Goal: Task Accomplishment & Management: Use online tool/utility

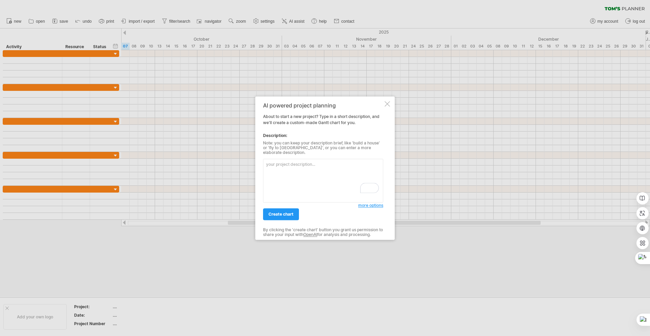
click at [390, 103] on div "AI powered project planning About to start a new project? Type in a short descr…" at bounding box center [325, 167] width 140 height 143
click at [387, 106] on div at bounding box center [387, 103] width 5 height 5
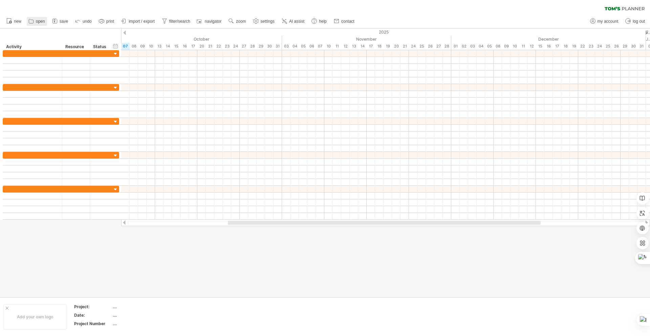
click at [42, 20] on span "open" at bounding box center [40, 21] width 9 height 5
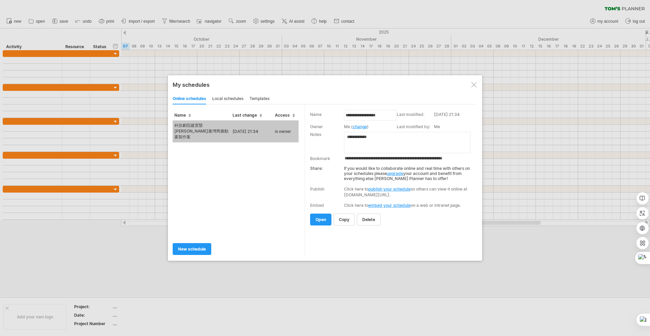
click at [193, 130] on td "科技劇院建置暨[PERSON_NAME]臺灣輿圖動畫製作案" at bounding box center [202, 131] width 58 height 22
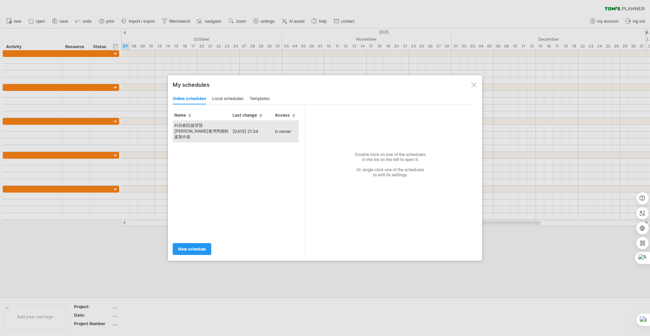
click at [192, 128] on td "科技劇院建置暨[PERSON_NAME]臺灣輿圖動畫製作案" at bounding box center [202, 131] width 58 height 22
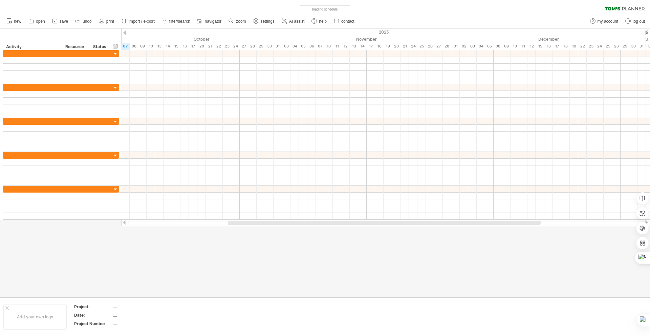
click at [192, 128] on div "Trying to reach plan.tomsplanner.com Connected again... 0% loading schedule cle…" at bounding box center [325, 168] width 650 height 336
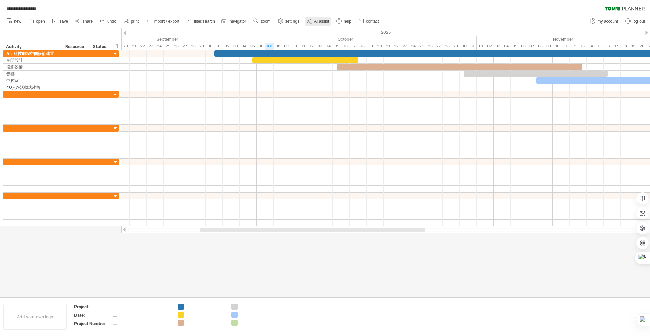
click at [318, 22] on span "AI assist" at bounding box center [321, 21] width 15 height 5
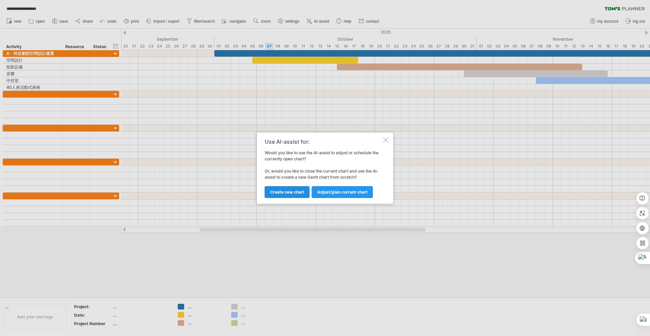
click at [295, 191] on span "Create new chart" at bounding box center [287, 191] width 34 height 5
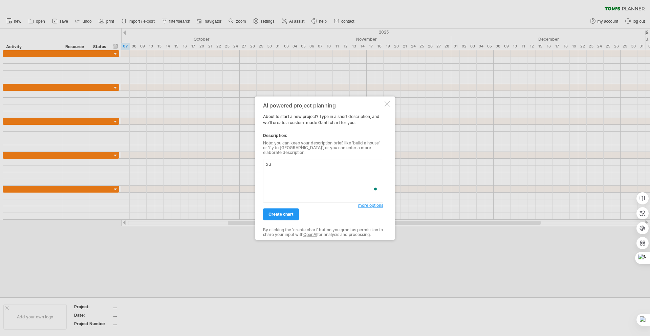
type textarea "x"
type textarea "月老到林園暨林本源光雕動畫製作，迎月老、KOL採線活動、表演活動"
click at [379, 202] on span "more options" at bounding box center [370, 204] width 25 height 5
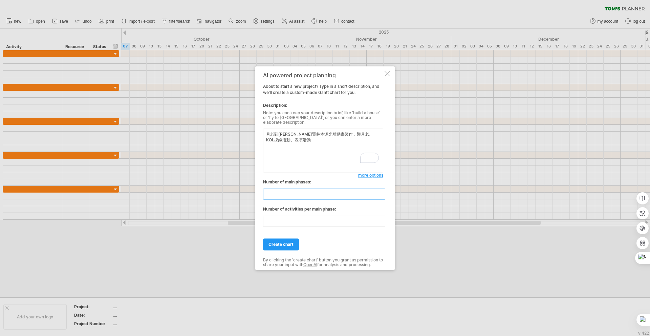
click at [263, 191] on input "**" at bounding box center [324, 193] width 122 height 11
type input "*"
drag, startPoint x: 279, startPoint y: 218, endPoint x: 265, endPoint y: 222, distance: 14.7
click at [265, 222] on input "**" at bounding box center [324, 220] width 122 height 11
type input "**"
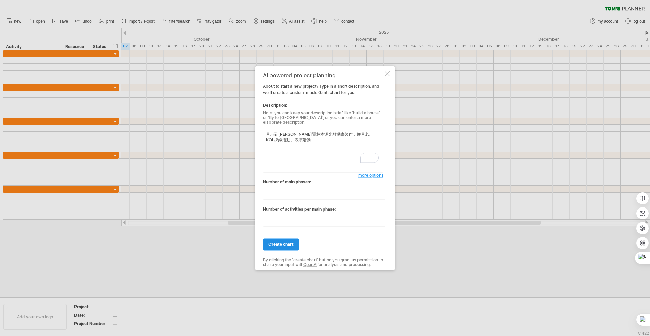
click at [285, 241] on span "create chart" at bounding box center [281, 243] width 25 height 5
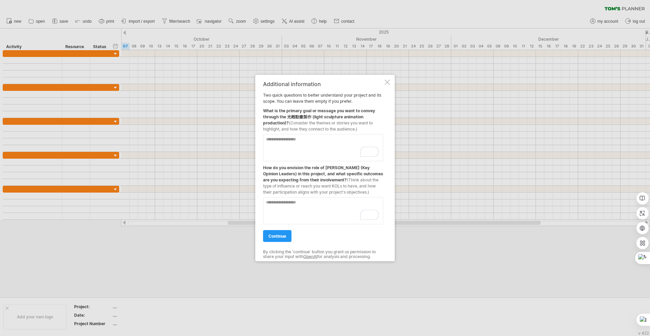
click at [299, 140] on textarea "To enrich screen reader interactions, please activate Accessibility in Grammarl…" at bounding box center [323, 147] width 120 height 27
type textarea "*"
type textarea "**********"
click at [291, 202] on textarea "To enrich screen reader interactions, please activate Accessibility in Grammarl…" at bounding box center [323, 210] width 120 height 27
type textarea "**********"
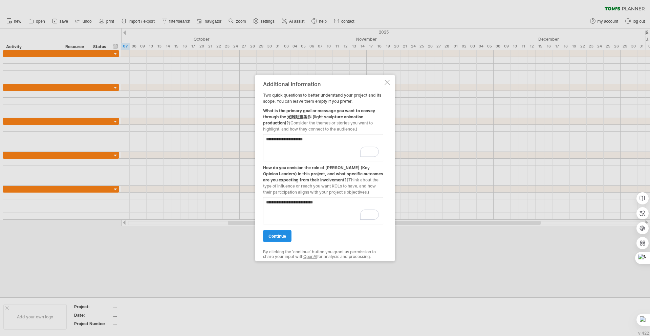
click at [285, 235] on span "continue" at bounding box center [278, 235] width 18 height 5
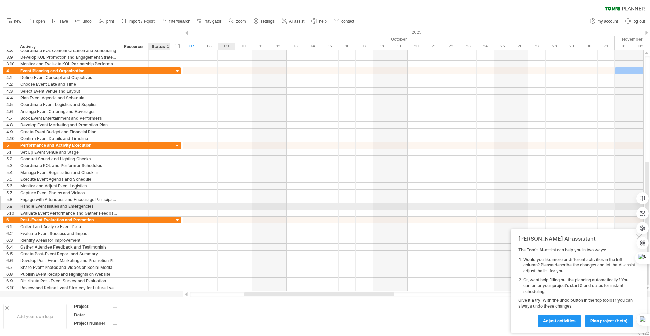
click at [162, 201] on div at bounding box center [159, 199] width 15 height 6
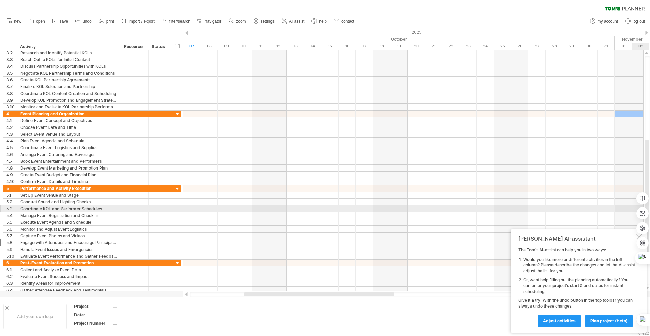
drag, startPoint x: 646, startPoint y: 181, endPoint x: 650, endPoint y: 137, distance: 44.1
click at [650, 138] on html "progress(100%) Trying to reach plan.tomsplanner.com Connected again... 0% clear…" at bounding box center [325, 168] width 650 height 337
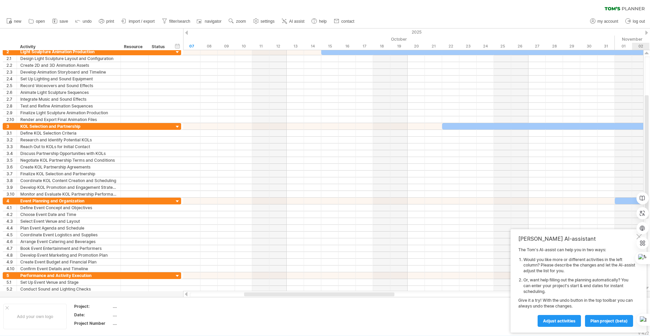
drag, startPoint x: 650, startPoint y: 102, endPoint x: 650, endPoint y: 119, distance: 16.6
click at [650, 100] on div at bounding box center [650, 168] width 0 height 336
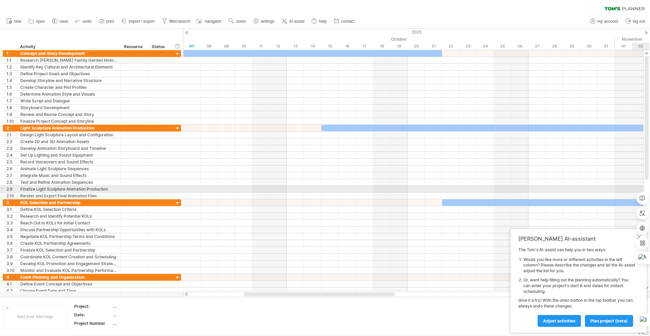
drag, startPoint x: 650, startPoint y: 95, endPoint x: 648, endPoint y: 56, distance: 39.3
click at [650, 56] on html "progress(100%) Trying to reach plan.tomsplanner.com Connected again... 0% clear…" at bounding box center [325, 168] width 650 height 337
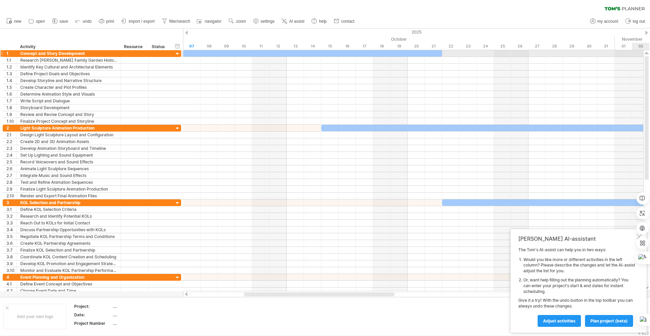
click at [648, 56] on div at bounding box center [646, 170] width 7 height 241
click at [115, 308] on div "...." at bounding box center [141, 306] width 57 height 6
type input "****"
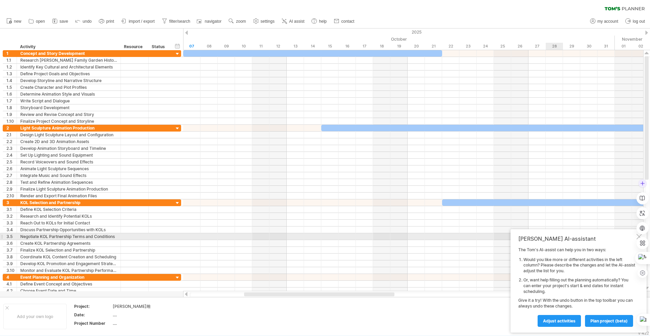
click at [637, 235] on div "開啟網頁翻譯 總結此頁 (Ctrl+Shift+2)" at bounding box center [643, 228] width 12 height 102
click at [640, 237] on div "開啟網頁翻譯 總結此頁 (Ctrl+Shift+2)" at bounding box center [643, 228] width 12 height 102
click at [638, 236] on div "開啟網頁翻譯 總結此頁 (Ctrl+Shift+2)" at bounding box center [643, 228] width 12 height 102
click at [639, 236] on div "開啟網頁翻譯 總結此頁 (Ctrl+Shift+2)" at bounding box center [643, 228] width 12 height 102
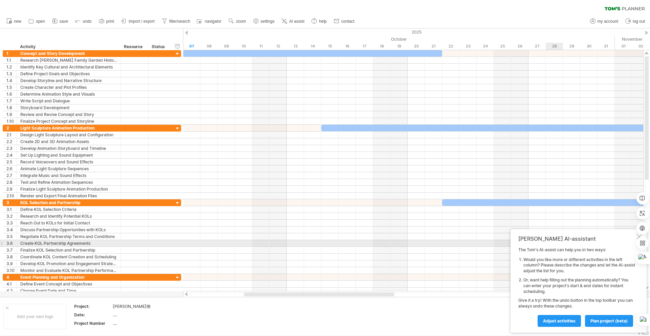
click at [627, 241] on div "Tom's AI-assistant" at bounding box center [576, 238] width 117 height 7
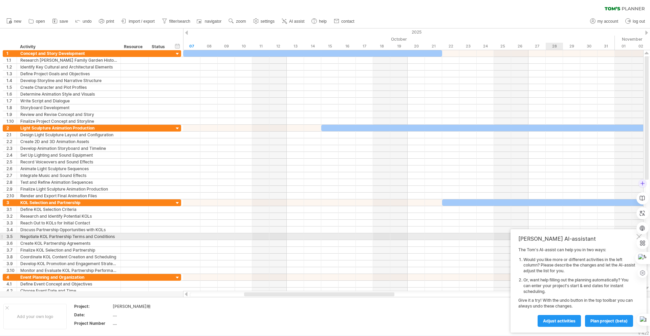
click at [642, 235] on div "開啟網頁翻譯 總結此頁 (Ctrl+Shift+2)" at bounding box center [643, 228] width 12 height 102
click at [640, 235] on div "開啟網頁翻譯 總結此頁 (Ctrl+Shift+2)" at bounding box center [643, 228] width 12 height 102
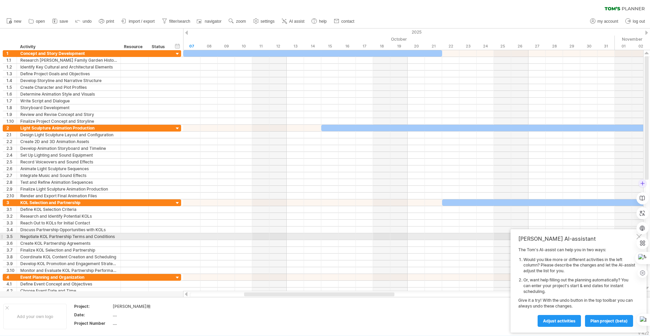
click at [638, 236] on div "開啟網頁翻譯 總結此頁 (Ctrl+Shift+2)" at bounding box center [643, 228] width 12 height 102
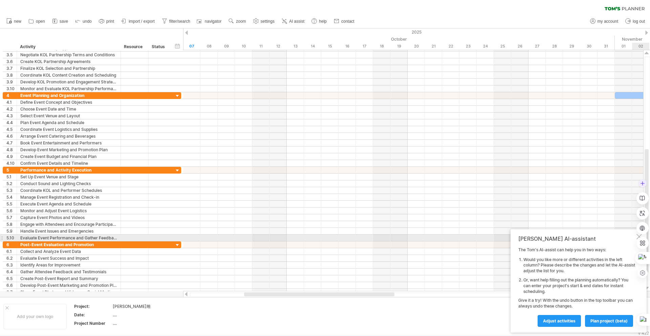
click at [639, 235] on div "開啟網頁翻譯 總結此頁 (Ctrl+Shift+2) 設定" at bounding box center [643, 228] width 12 height 102
click at [595, 238] on div "Tom's AI-assistant" at bounding box center [576, 238] width 117 height 7
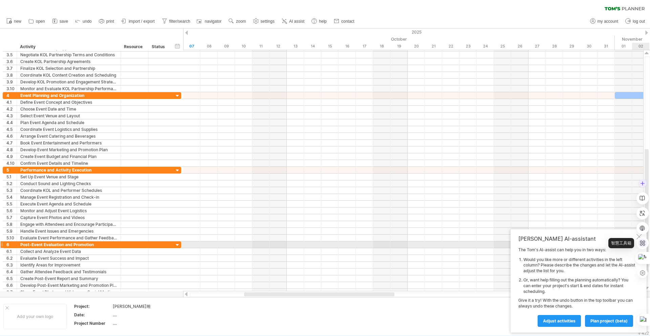
click at [644, 244] on icon at bounding box center [643, 243] width 6 height 6
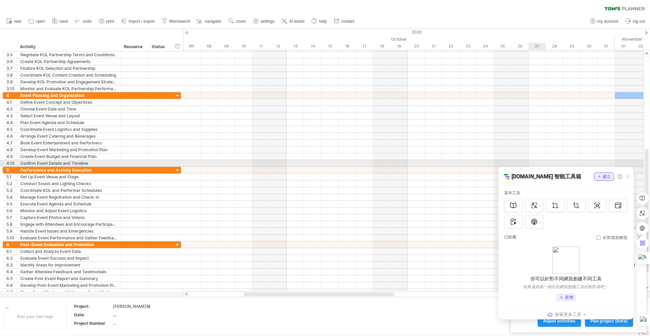
click at [542, 155] on div at bounding box center [413, 156] width 460 height 7
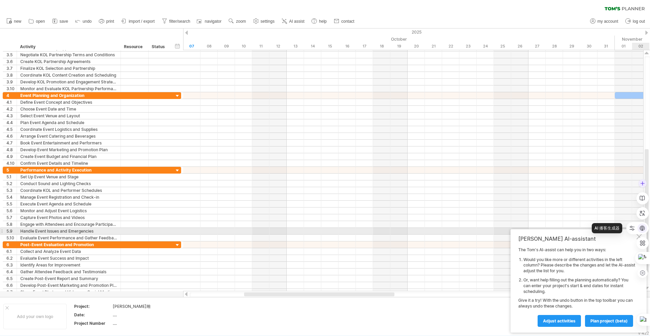
click at [644, 229] on icon at bounding box center [642, 228] width 5 height 5
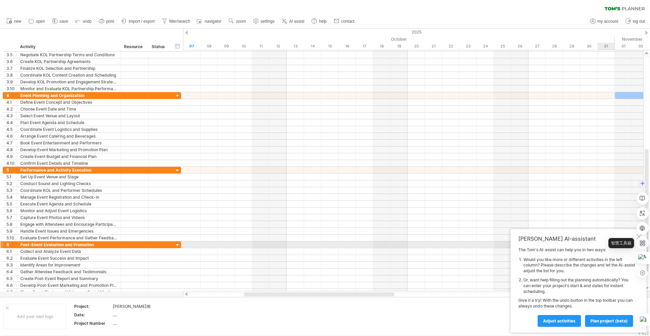
click at [644, 243] on icon at bounding box center [643, 243] width 6 height 6
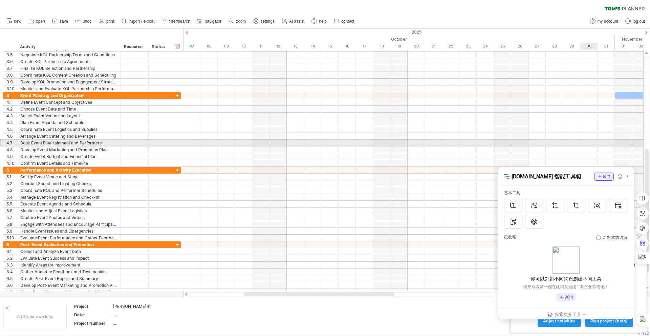
click at [591, 145] on div at bounding box center [413, 143] width 460 height 7
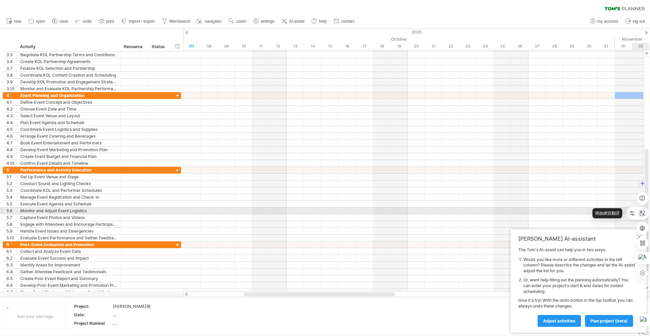
click at [643, 214] on icon at bounding box center [642, 213] width 5 height 5
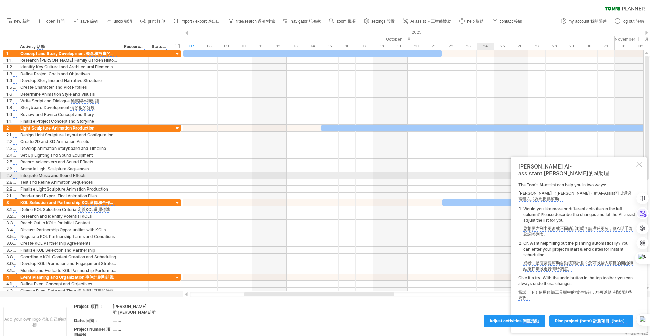
click at [640, 167] on div at bounding box center [639, 164] width 5 height 5
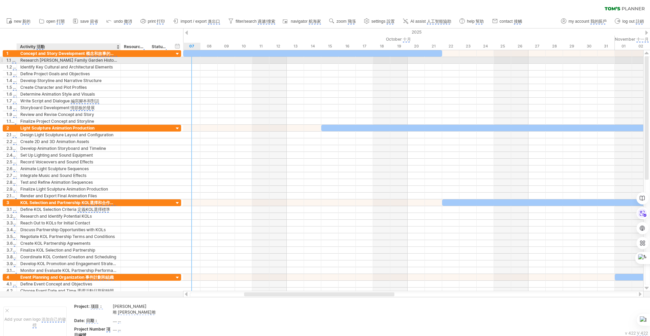
click at [118, 60] on div at bounding box center [119, 60] width 3 height 7
click at [13, 61] on monica-translate-space at bounding box center [13, 60] width 4 height 5
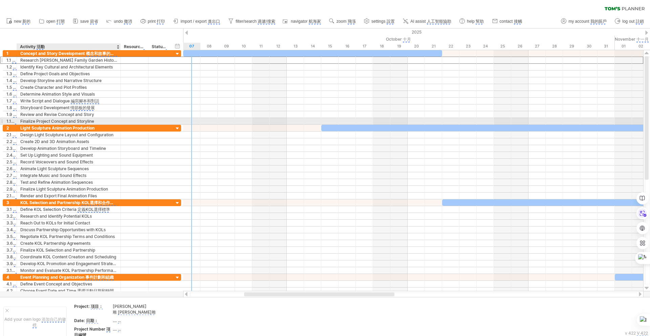
click at [92, 120] on monica-translate-origin-text "Finalize Project Concept and Storyline" at bounding box center [57, 121] width 74 height 5
click at [88, 61] on monica-translate-origin-text "Research [PERSON_NAME] Family Garden History" at bounding box center [69, 60] width 98 height 5
click at [106, 120] on div "Finalize Project Concept and Storyline 最終確定項目概念和故事情節" at bounding box center [68, 121] width 97 height 6
click at [105, 60] on div "Research Lin Family Garden History 研究林家庭花園歷史" at bounding box center [68, 60] width 97 height 6
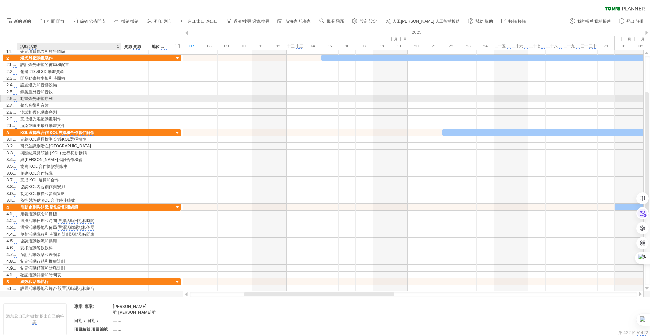
click at [46, 97] on font "動畫燈光雕塑序列" at bounding box center [36, 98] width 33 height 5
click at [47, 98] on font "動畫燈光雕塑序列" at bounding box center [36, 98] width 33 height 5
click at [49, 99] on font "動畫燈光雕塑序列" at bounding box center [36, 98] width 33 height 5
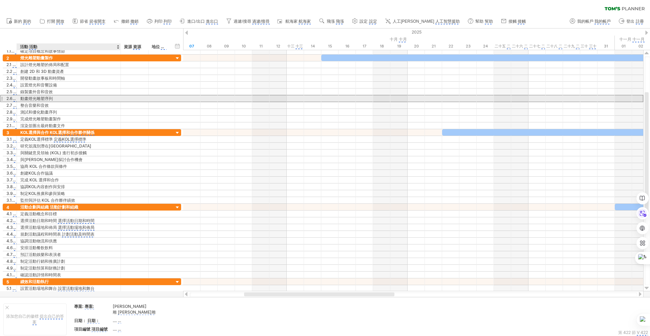
click at [49, 99] on font "動畫燈光雕塑序列" at bounding box center [36, 98] width 33 height 5
click at [28, 98] on font "動畫燈光雕塑序列" at bounding box center [36, 98] width 33 height 5
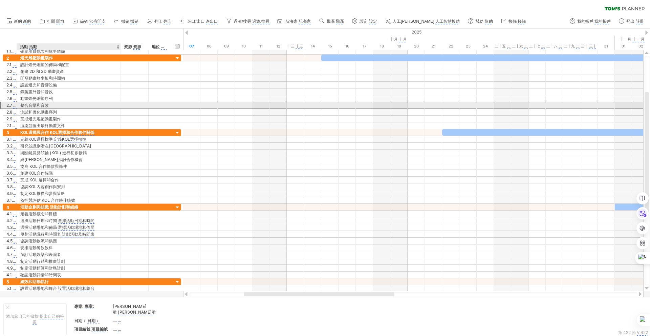
click at [27, 104] on font "整合音樂和音效" at bounding box center [34, 105] width 28 height 5
click at [9, 104] on font "2.7" at bounding box center [9, 105] width 6 height 5
click at [27, 104] on font "整合音樂和音效" at bounding box center [34, 105] width 28 height 5
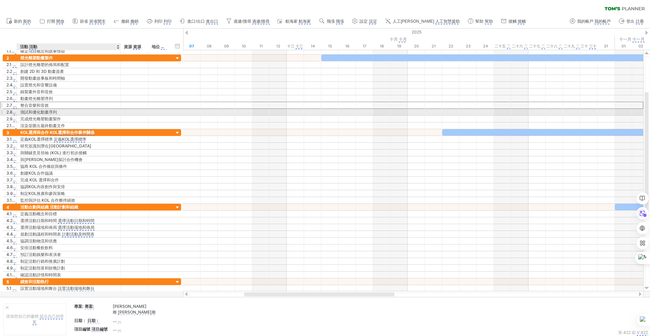
click at [41, 111] on font "測試和優化動畫序列" at bounding box center [38, 111] width 37 height 5
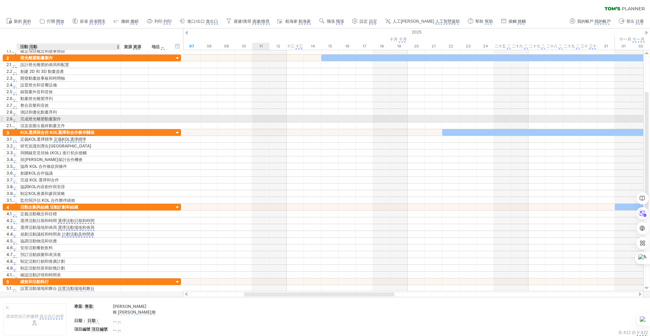
click at [55, 118] on font "完成燈光雕塑動畫製作" at bounding box center [40, 118] width 41 height 5
click at [40, 118] on font "完成燈光雕塑動畫製作" at bounding box center [40, 118] width 41 height 5
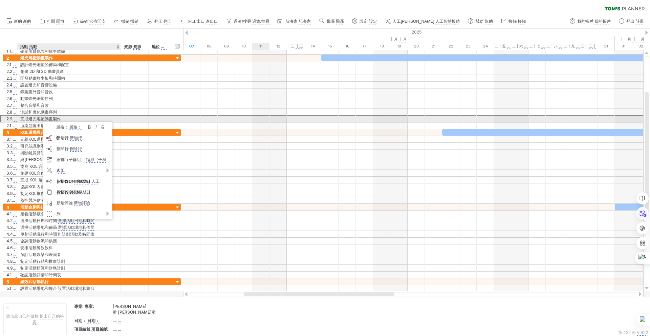
click at [38, 118] on font "完成燈光雕塑動畫製作" at bounding box center [40, 118] width 41 height 5
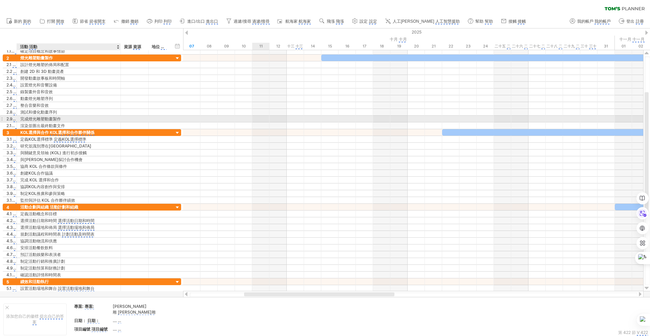
click at [61, 119] on div "完成燈光雕塑動畫製作 最終確定的雕塑動畫製作" at bounding box center [68, 118] width 97 height 6
click at [61, 119] on input "**********" at bounding box center [68, 118] width 97 height 6
click at [67, 118] on input "**********" at bounding box center [68, 118] width 97 height 6
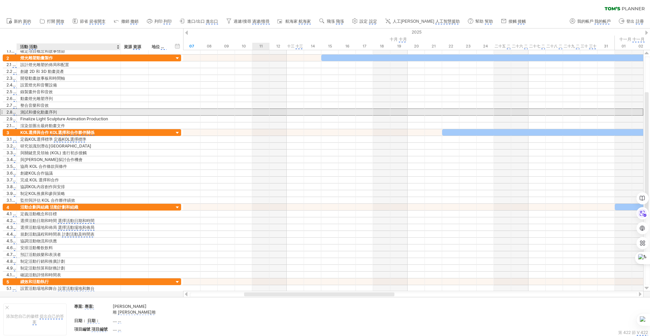
click at [56, 112] on font "測試和優化動畫序列" at bounding box center [38, 111] width 37 height 5
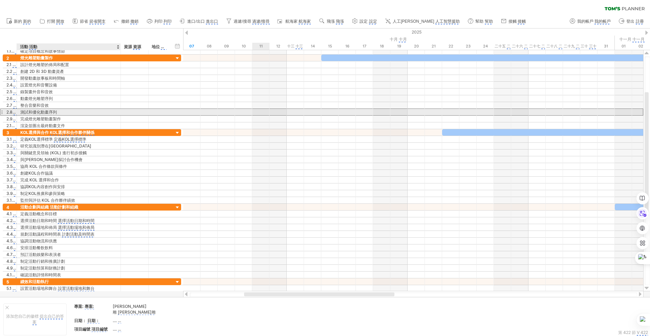
click at [48, 111] on font "測試和優化動畫序列" at bounding box center [38, 111] width 37 height 5
click at [49, 112] on font "測試和優化動畫序列" at bounding box center [38, 111] width 37 height 5
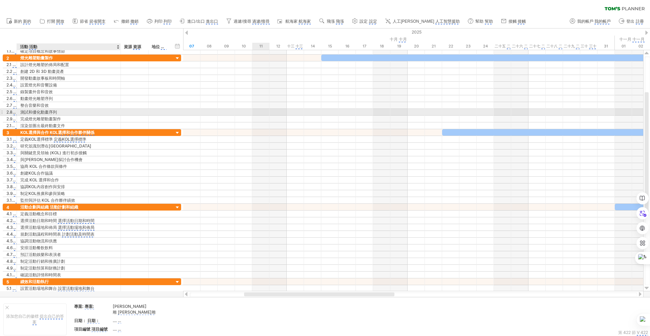
click at [49, 112] on font "測試和優化動畫序列" at bounding box center [38, 111] width 37 height 5
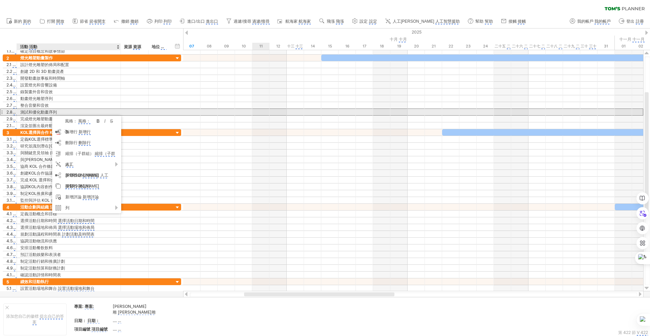
click at [49, 112] on font "測試和優化動畫序列" at bounding box center [38, 111] width 37 height 5
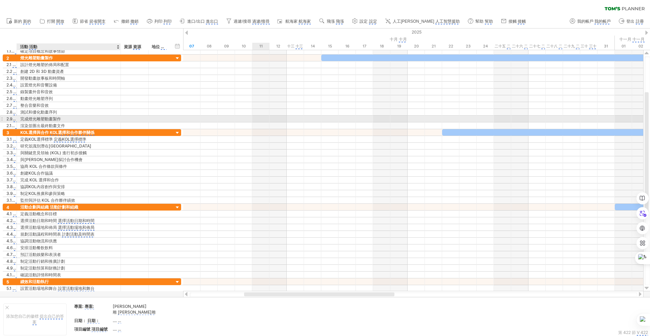
click at [55, 119] on font "完成燈光雕塑動畫製作" at bounding box center [40, 118] width 41 height 5
click at [37, 115] on div "測試和優化動畫序列 和測試完善序列" at bounding box center [68, 112] width 97 height 6
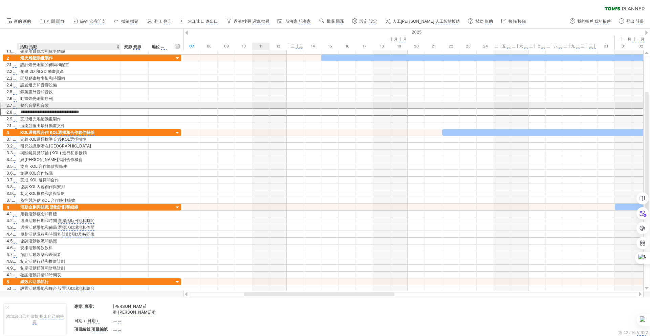
click at [42, 105] on font "整合音樂和音效" at bounding box center [34, 105] width 28 height 5
click at [41, 106] on font "整合音樂和音效" at bounding box center [34, 105] width 28 height 5
click at [42, 106] on font "整合音樂和音效" at bounding box center [34, 105] width 28 height 5
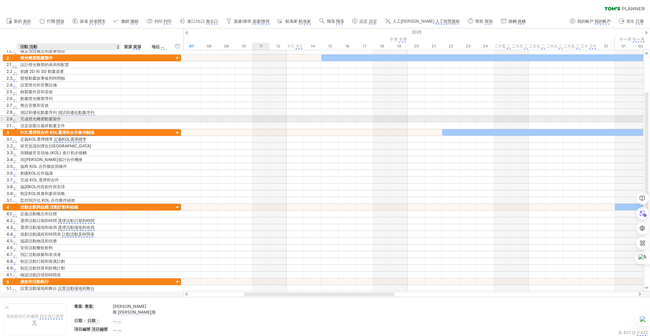
click at [41, 118] on font "完成燈光雕塑動畫製作" at bounding box center [40, 118] width 41 height 5
click at [51, 120] on font "完成燈光雕塑動畫製作" at bounding box center [40, 118] width 41 height 5
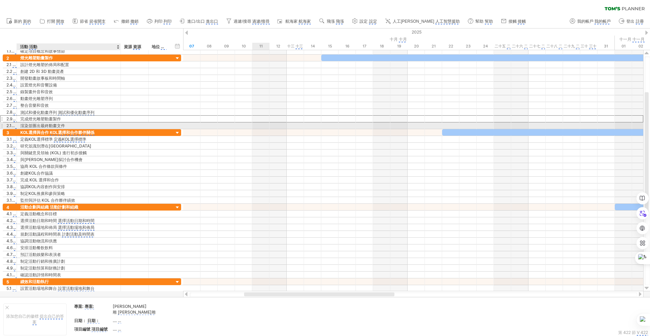
click at [53, 126] on font "渲染並匯出最終動畫文件" at bounding box center [42, 125] width 45 height 5
click at [54, 126] on font "渲染並匯出最終動畫文件" at bounding box center [42, 125] width 45 height 5
click at [60, 125] on font "渲染並匯出最終動畫文件" at bounding box center [42, 125] width 45 height 5
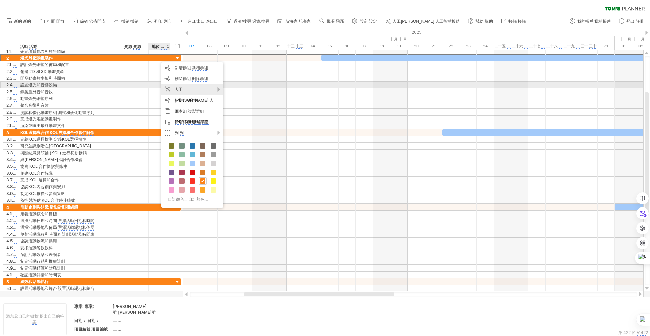
click at [186, 87] on font "人工[PERSON_NAME]" at bounding box center [192, 95] width 34 height 16
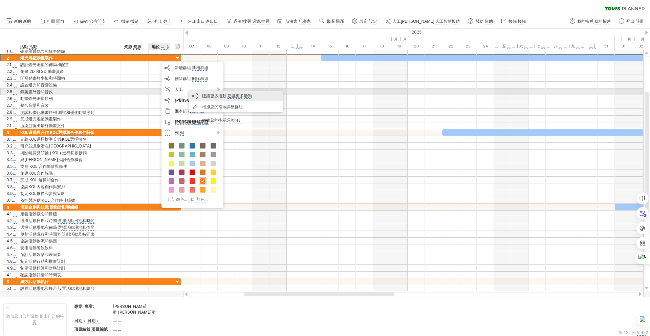
click at [217, 94] on font "建議更多活動" at bounding box center [214, 95] width 24 height 5
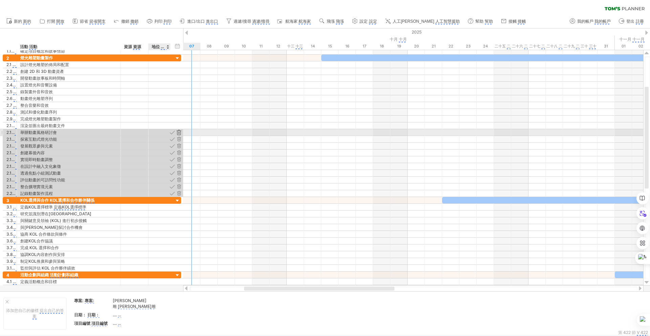
click at [179, 132] on div at bounding box center [179, 132] width 6 height 6
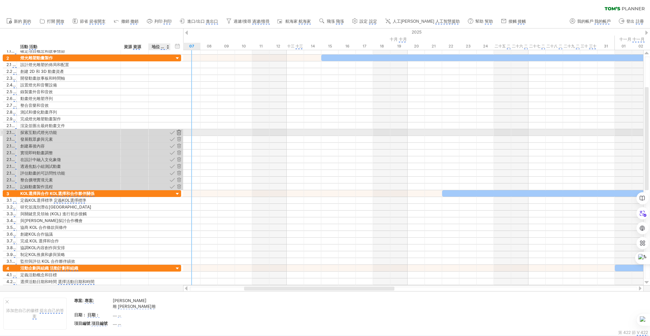
click at [178, 133] on div at bounding box center [179, 132] width 6 height 6
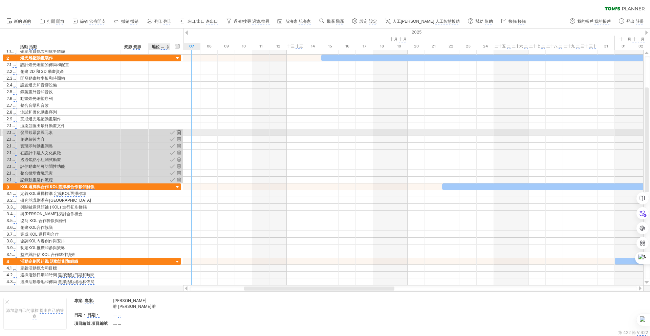
click at [180, 133] on div at bounding box center [179, 132] width 6 height 6
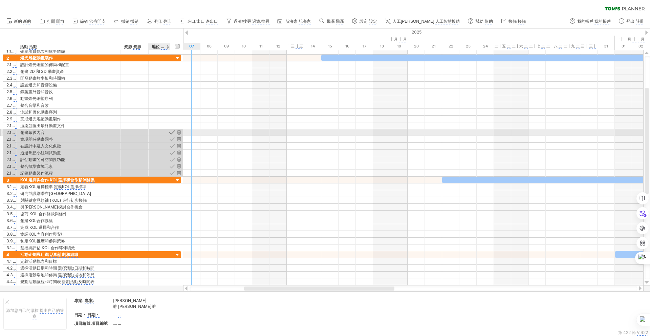
click at [172, 132] on div at bounding box center [172, 132] width 6 height 6
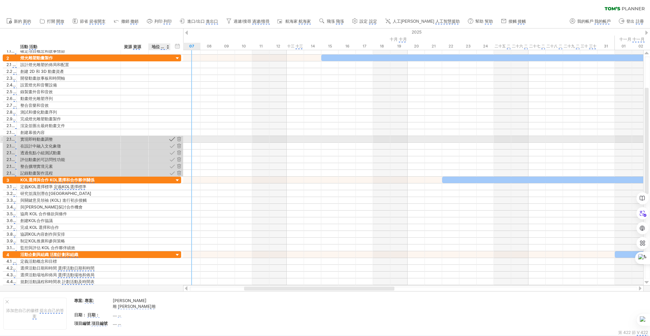
click at [171, 138] on div at bounding box center [172, 139] width 6 height 6
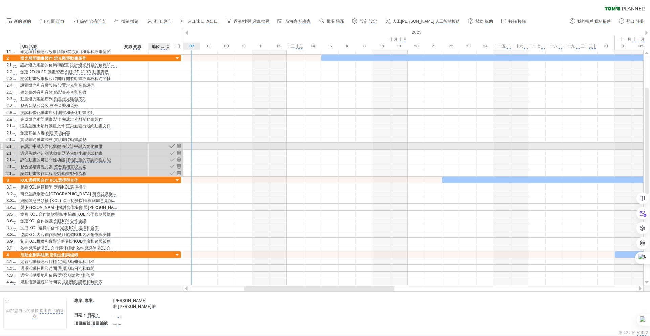
click at [171, 146] on div at bounding box center [172, 146] width 6 height 6
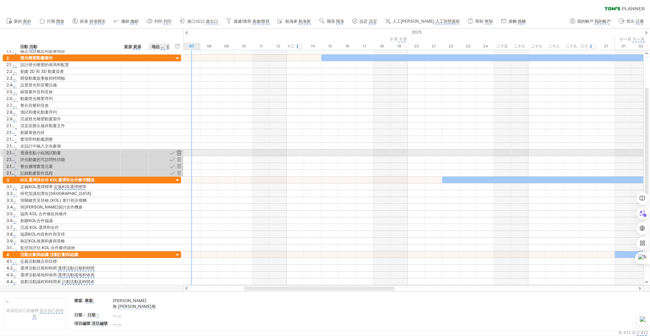
click at [179, 152] on div at bounding box center [179, 152] width 6 height 6
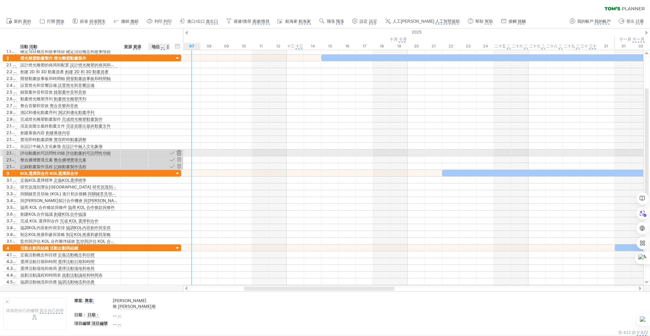
click at [180, 153] on div at bounding box center [179, 152] width 6 height 6
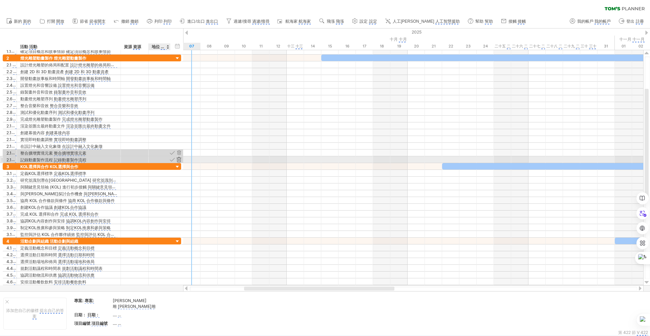
click at [178, 158] on div at bounding box center [179, 159] width 6 height 6
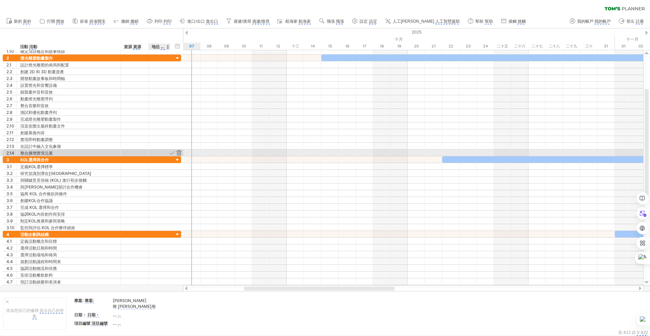
click at [179, 153] on div at bounding box center [179, 152] width 6 height 6
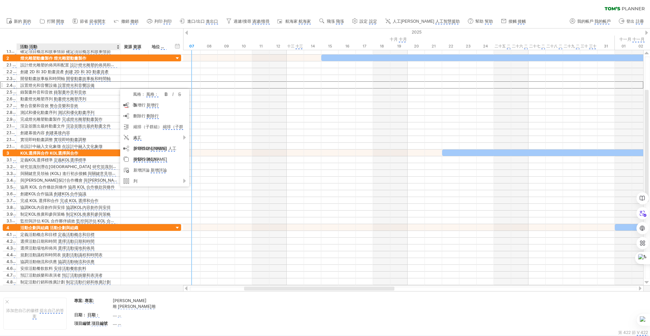
click at [580, 9] on div "清除過濾器 重新套用濾鏡" at bounding box center [325, 7] width 650 height 14
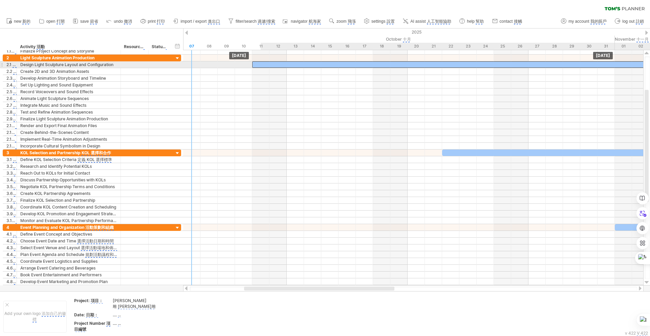
drag, startPoint x: 366, startPoint y: 59, endPoint x: 219, endPoint y: 63, distance: 146.7
drag, startPoint x: 256, startPoint y: 64, endPoint x: 328, endPoint y: 66, distance: 72.8
drag, startPoint x: 323, startPoint y: 69, endPoint x: 326, endPoint y: 62, distance: 7.5
click at [306, 62] on div at bounding box center [554, 64] width 553 height 6
drag, startPoint x: 313, startPoint y: 62, endPoint x: 297, endPoint y: 64, distance: 16.0
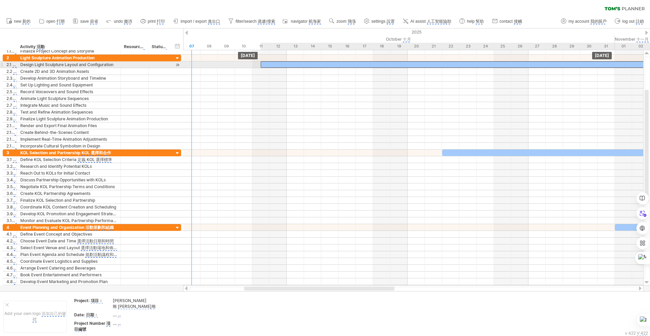
click at [297, 64] on div at bounding box center [537, 64] width 553 height 6
click at [299, 64] on div at bounding box center [537, 64] width 553 height 6
click at [303, 63] on div at bounding box center [537, 64] width 553 height 6
drag, startPoint x: 323, startPoint y: 67, endPoint x: 299, endPoint y: 66, distance: 23.7
click at [299, 66] on div at bounding box center [511, 64] width 553 height 6
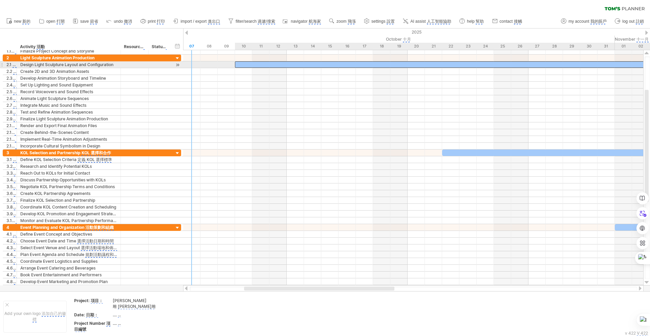
click at [448, 62] on div at bounding box center [511, 64] width 553 height 6
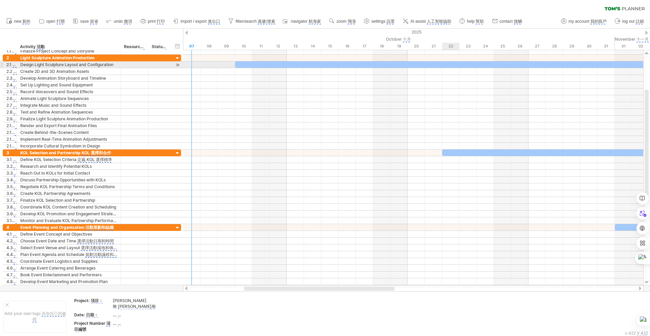
click at [448, 62] on div at bounding box center [511, 64] width 553 height 6
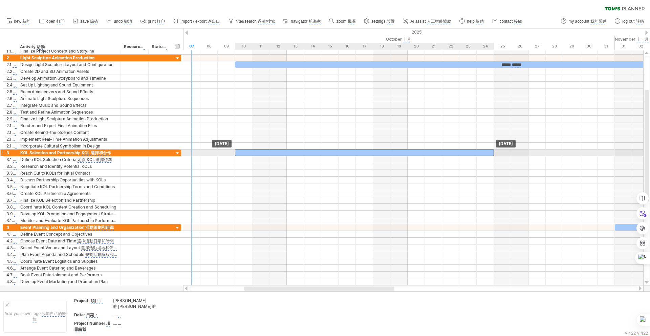
drag, startPoint x: 528, startPoint y: 149, endPoint x: 325, endPoint y: 149, distance: 203.5
click at [325, 149] on div at bounding box center [364, 152] width 259 height 6
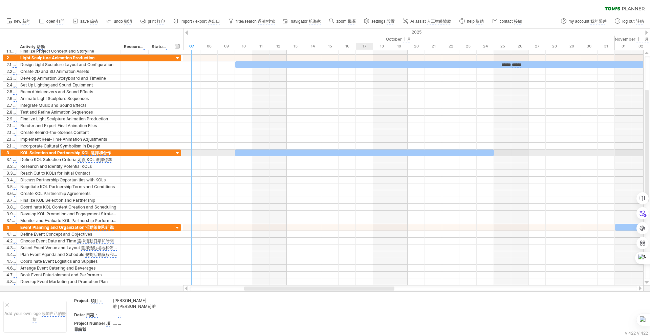
click at [362, 151] on div at bounding box center [364, 152] width 259 height 6
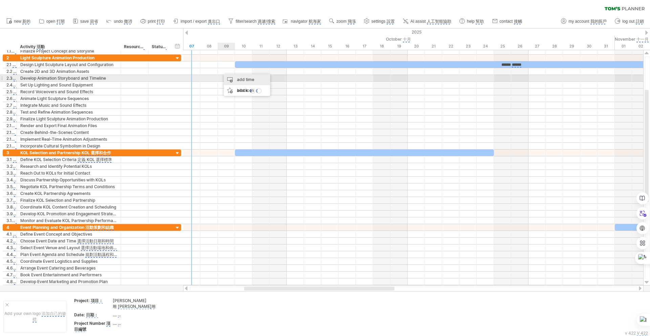
click at [229, 77] on div "add time block" at bounding box center [247, 85] width 46 height 22
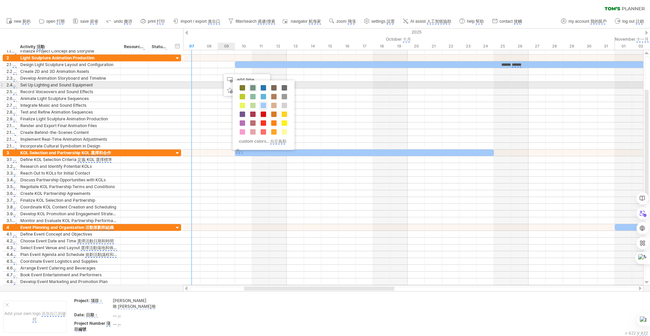
click at [250, 87] on span at bounding box center [252, 87] width 5 height 5
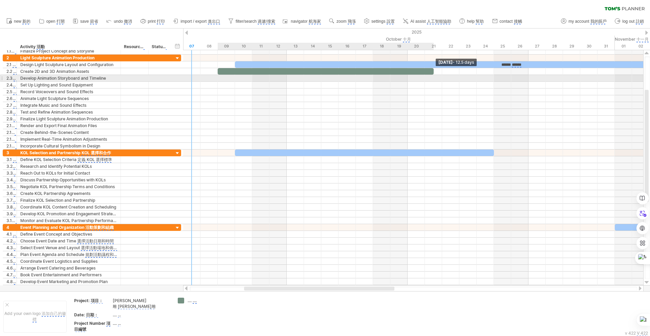
drag, startPoint x: 236, startPoint y: 71, endPoint x: 435, endPoint y: 76, distance: 199.5
click at [435, 76] on div "****** ****** [DATE] - 12.5 days [DATE]" at bounding box center [413, 167] width 460 height 235
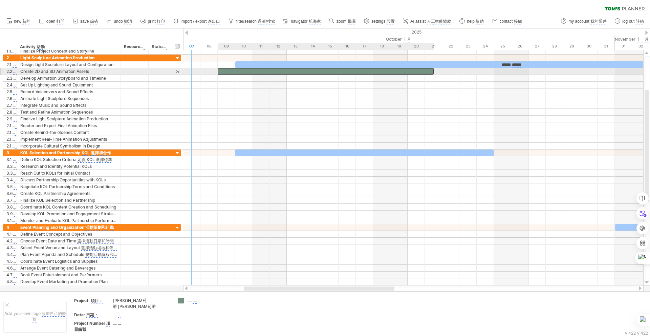
click at [327, 72] on div at bounding box center [326, 71] width 216 height 6
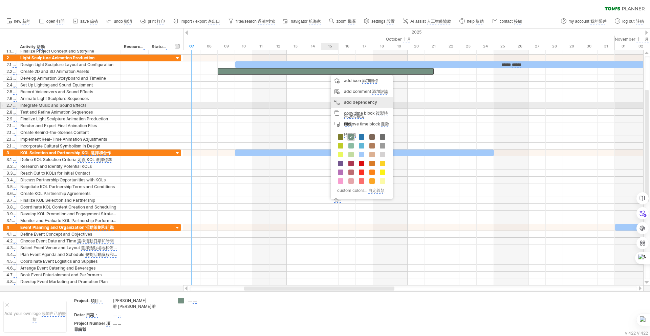
click at [358, 103] on monica-translate-origin-text "add dependency" at bounding box center [360, 102] width 33 height 5
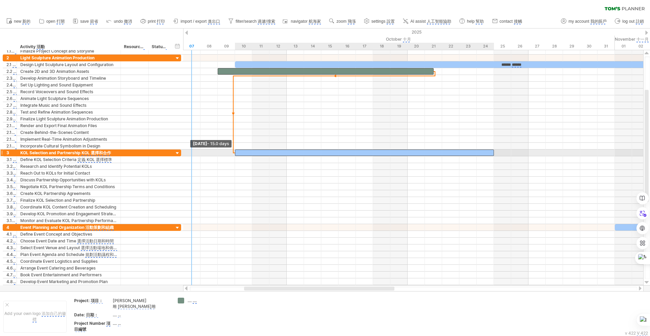
click at [236, 152] on span at bounding box center [235, 152] width 3 height 6
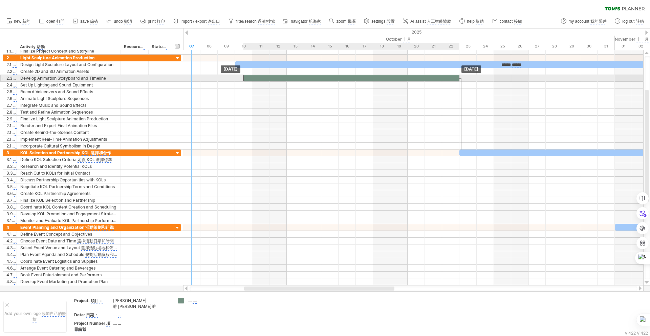
drag, startPoint x: 400, startPoint y: 70, endPoint x: 429, endPoint y: 80, distance: 30.2
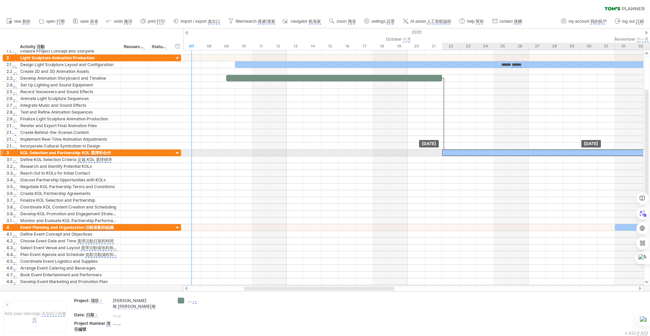
drag, startPoint x: 492, startPoint y: 151, endPoint x: 474, endPoint y: 149, distance: 18.0
click at [474, 149] on div at bounding box center [571, 152] width 259 height 6
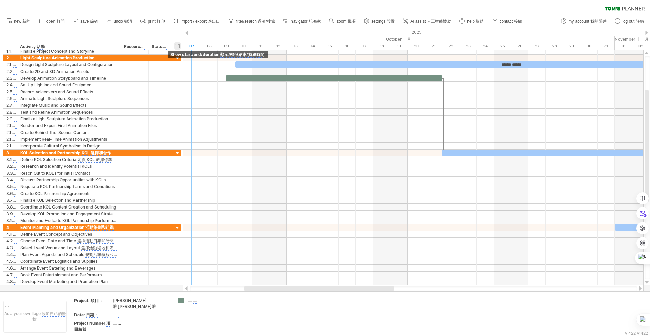
click at [178, 48] on div "hide start/end/duration show start/end/duration 顯示開始/結束/持續時間" at bounding box center [177, 45] width 6 height 7
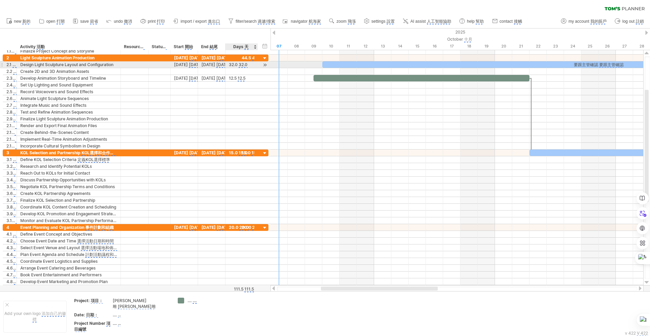
click at [244, 64] on monica-translate-translate "32.0" at bounding box center [243, 65] width 9 height 6
click at [241, 65] on monica-translate-translate "32.0" at bounding box center [243, 65] width 9 height 6
click at [233, 65] on monica-translate-origin-text "32.0" at bounding box center [233, 64] width 9 height 5
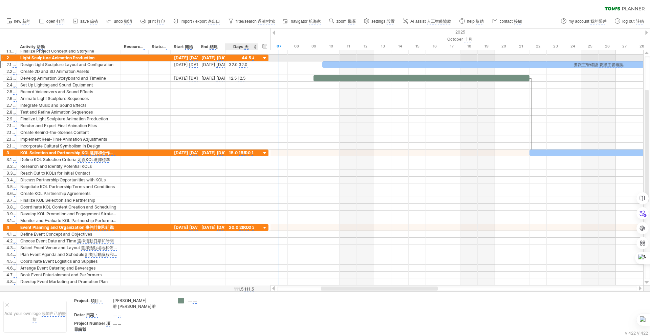
click at [254, 56] on div at bounding box center [241, 58] width 25 height 6
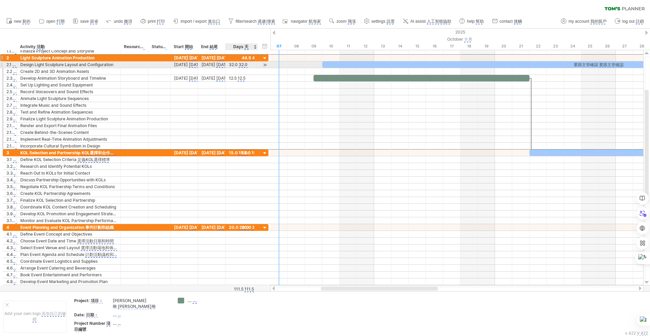
click at [240, 64] on monica-translate-translate "32.0" at bounding box center [243, 65] width 9 height 6
click at [240, 65] on monica-translate-translate "32.0" at bounding box center [243, 65] width 9 height 6
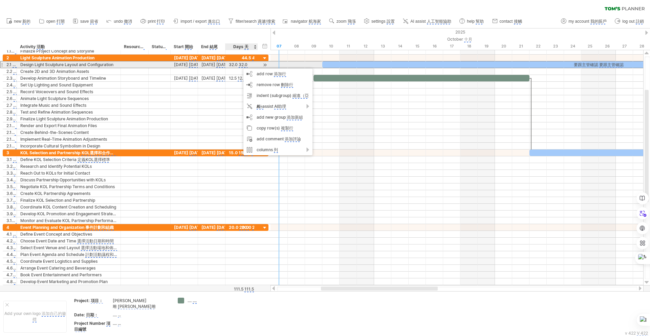
click at [238, 65] on monica-translate-space at bounding box center [238, 64] width 1 height 5
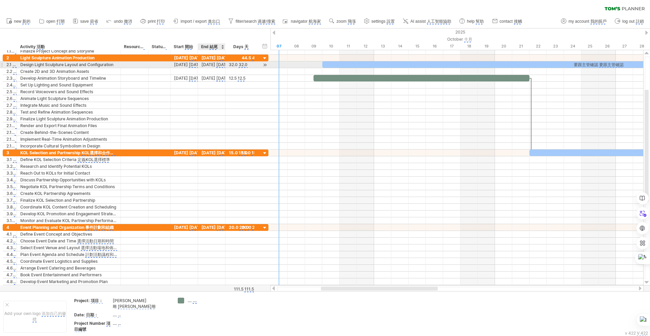
click at [211, 64] on monica-translate-origin-text "[DATE]" at bounding box center [208, 64] width 14 height 5
click at [249, 47] on monica-translate-space at bounding box center [249, 46] width 1 height 5
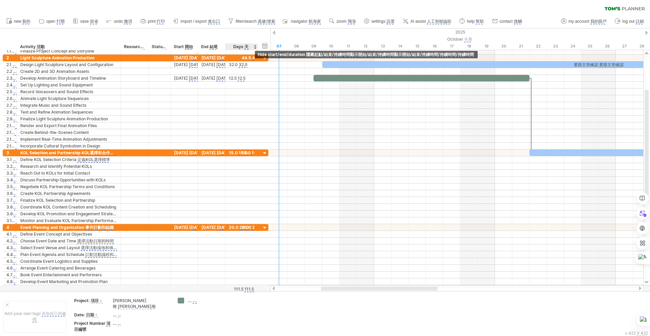
click at [262, 46] on div "hide start/end/duration 隱藏起點/結束/持續時間顯示開始/結束/持續時間顯示開始/結束/持續時間/持續時間/持續時間 show sta…" at bounding box center [265, 45] width 6 height 7
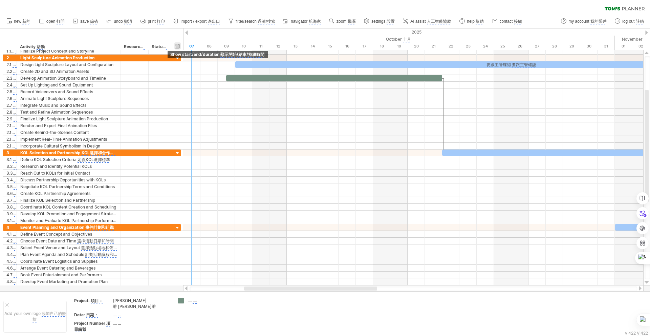
click at [178, 47] on div "hide start/end/duration 隱藏起點/結束/持續時間顯示開始/結束/持續時間顯示開始/結束/持續時間/持續時間/持續時間 show sta…" at bounding box center [177, 45] width 6 height 7
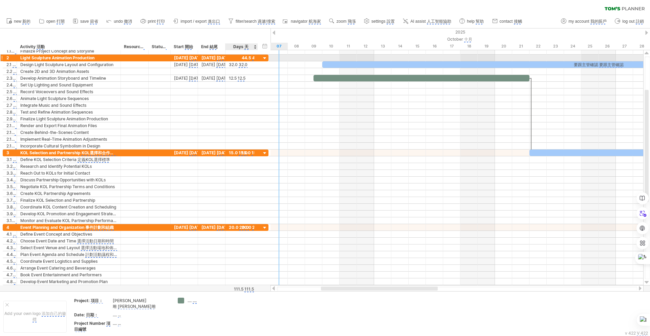
click at [249, 57] on div at bounding box center [241, 58] width 25 height 6
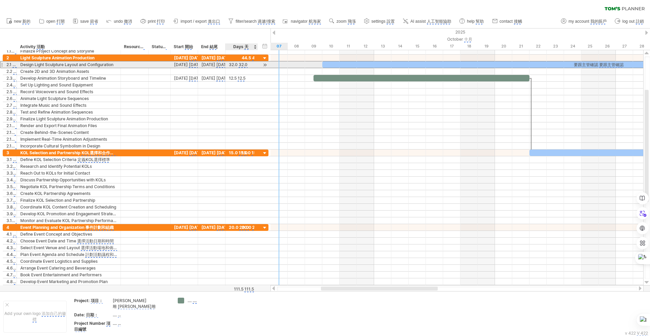
click at [240, 64] on monica-translate-translate "32.0" at bounding box center [243, 65] width 9 height 6
click at [265, 65] on div at bounding box center [265, 64] width 6 height 7
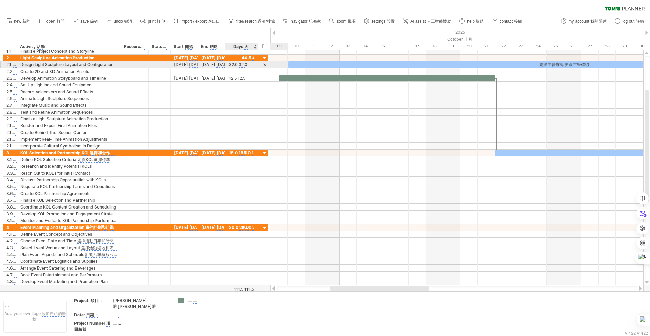
click at [265, 65] on div at bounding box center [265, 64] width 6 height 7
click at [241, 65] on monica-translate-translate "32.0" at bounding box center [243, 65] width 9 height 6
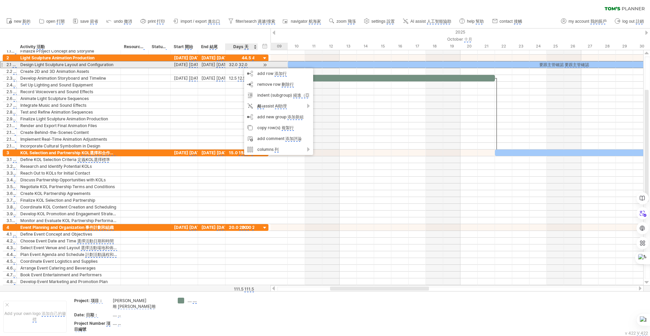
click at [236, 65] on monica-translate-origin-text "32.0" at bounding box center [233, 64] width 9 height 5
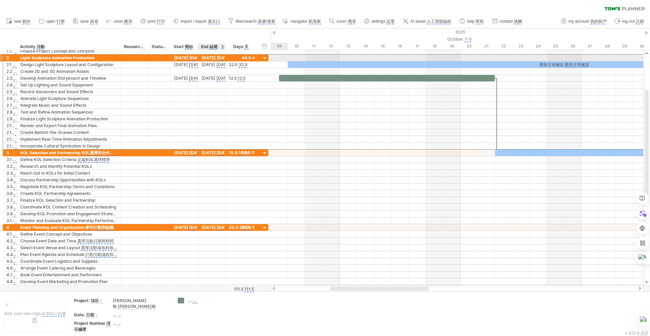
click at [209, 58] on monica-translate-origin-text "[DATE]" at bounding box center [208, 57] width 14 height 5
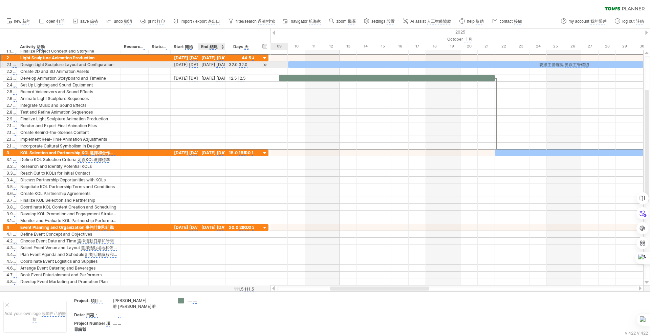
click at [211, 62] on monica-translate-origin-text "[DATE]" at bounding box center [208, 64] width 14 height 5
click at [184, 65] on monica-translate-origin-text "[DATE]" at bounding box center [181, 64] width 14 height 5
click at [181, 65] on monica-translate-origin-text "[DATE]" at bounding box center [181, 64] width 14 height 5
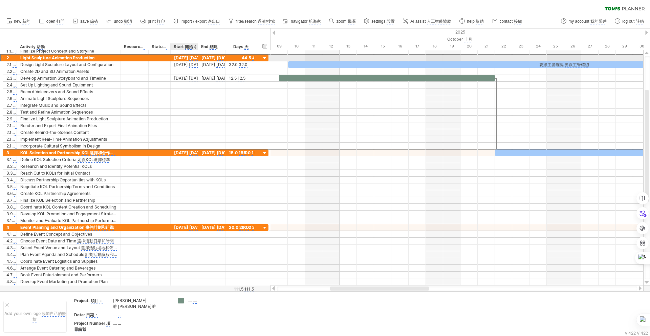
click at [183, 57] on monica-translate-origin-text "[DATE]" at bounding box center [181, 57] width 14 height 5
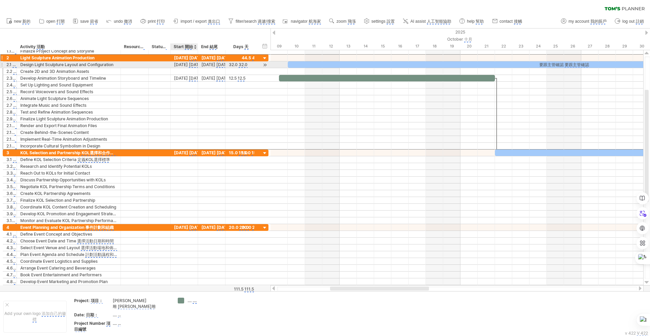
click at [182, 64] on monica-translate-origin-text "[DATE]" at bounding box center [181, 64] width 14 height 5
click at [183, 65] on monica-translate-origin-text "[DATE]" at bounding box center [181, 64] width 14 height 5
click at [245, 47] on monica-translate-translate "天" at bounding box center [246, 47] width 4 height 6
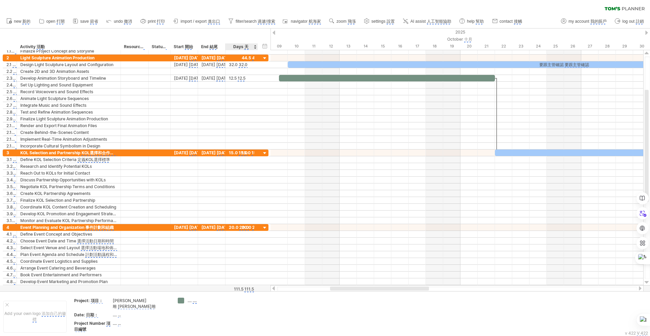
click at [248, 47] on monica-translate-translate "天" at bounding box center [246, 47] width 4 height 6
click at [254, 48] on div "Days 天" at bounding box center [241, 46] width 32 height 7
click at [243, 58] on div at bounding box center [241, 58] width 25 height 6
click at [243, 64] on monica-translate-translate "32.0" at bounding box center [243, 65] width 9 height 6
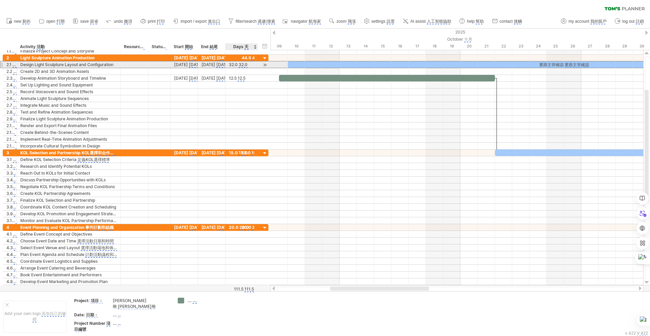
scroll to position [0, 0]
click at [257, 65] on div at bounding box center [256, 64] width 3 height 7
click at [242, 64] on monica-translate-translate "32.0" at bounding box center [243, 65] width 9 height 6
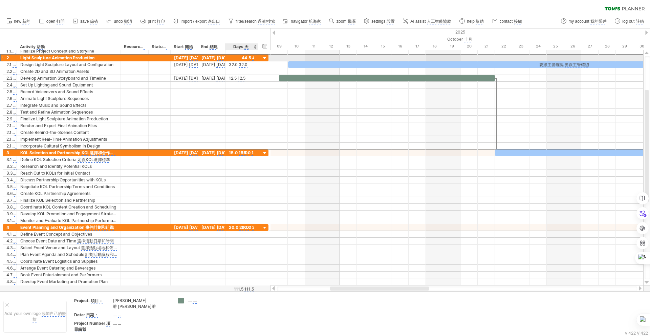
click at [247, 57] on div at bounding box center [241, 58] width 25 height 6
click at [210, 58] on monica-translate-origin-text "[DATE]" at bounding box center [208, 57] width 14 height 5
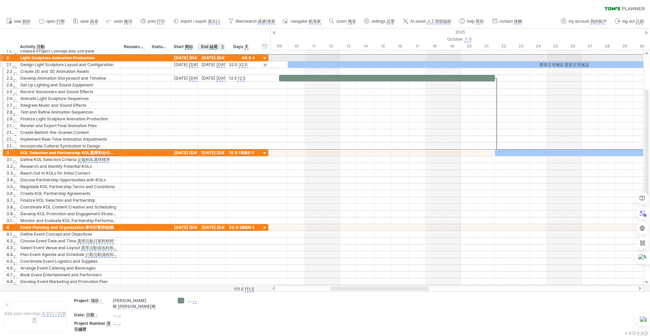
click at [205, 65] on monica-translate-origin-text "[DATE]" at bounding box center [208, 64] width 14 height 5
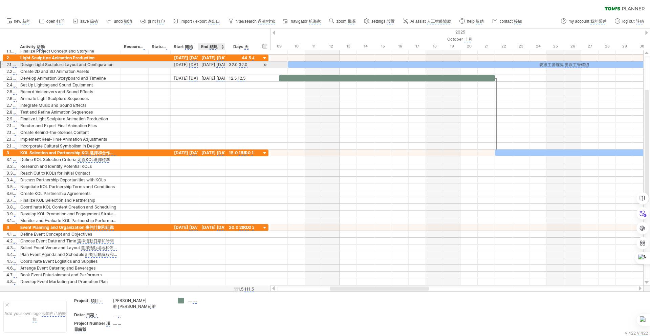
click at [205, 65] on monica-translate-origin-text "[DATE]" at bounding box center [208, 64] width 14 height 5
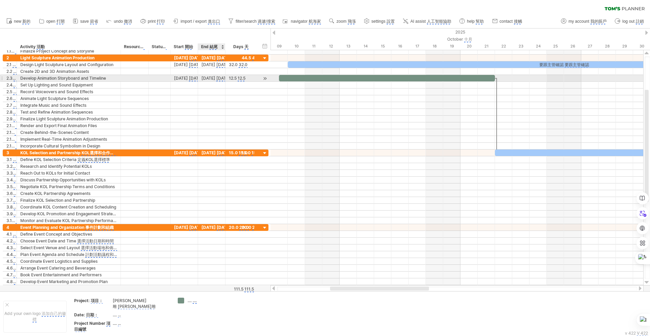
click at [209, 76] on monica-translate-origin-text "[DATE]" at bounding box center [208, 78] width 14 height 5
click at [206, 77] on monica-translate-origin-text "[DATE]" at bounding box center [208, 78] width 14 height 5
click at [208, 77] on monica-translate-origin-text "[DATE]" at bounding box center [208, 78] width 14 height 5
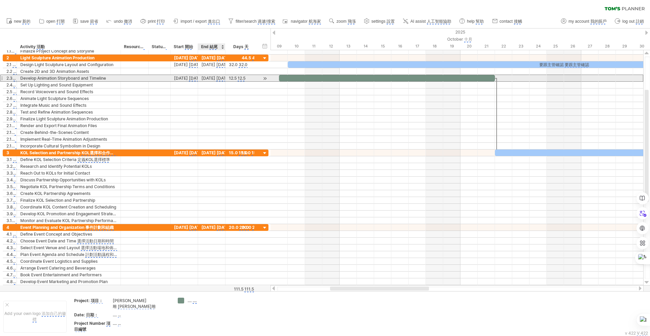
click at [208, 77] on monica-translate-origin-text "[DATE]" at bounding box center [208, 78] width 14 height 5
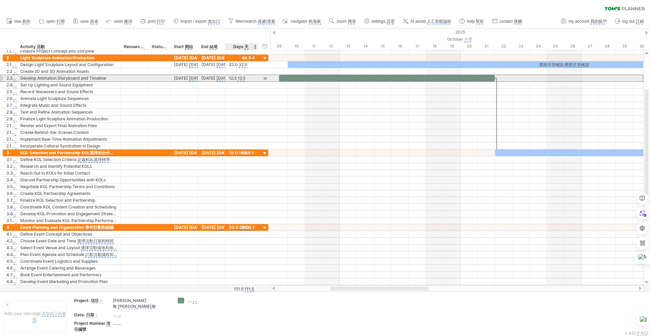
click at [240, 77] on monica-translate-translate "12.5" at bounding box center [242, 79] width 8 height 6
click at [245, 79] on monica-translate-translate "12.5" at bounding box center [242, 79] width 8 height 6
click at [178, 77] on monica-translate-origin-text "[DATE]" at bounding box center [181, 78] width 14 height 5
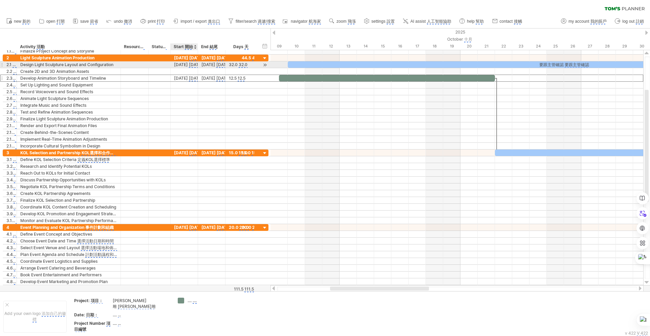
click at [182, 63] on monica-translate-origin-text "[DATE]" at bounding box center [181, 64] width 14 height 5
click at [195, 45] on div at bounding box center [195, 46] width 3 height 7
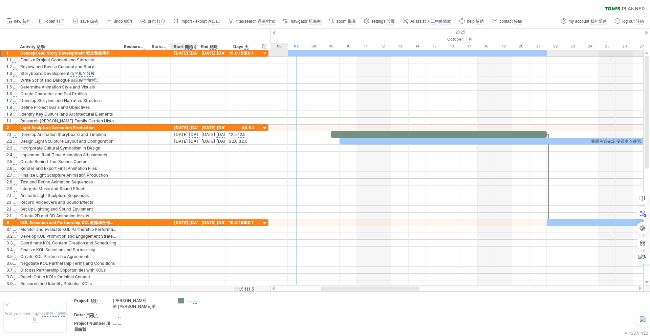
click at [182, 54] on monica-translate-origin-text "[DATE]" at bounding box center [181, 52] width 14 height 5
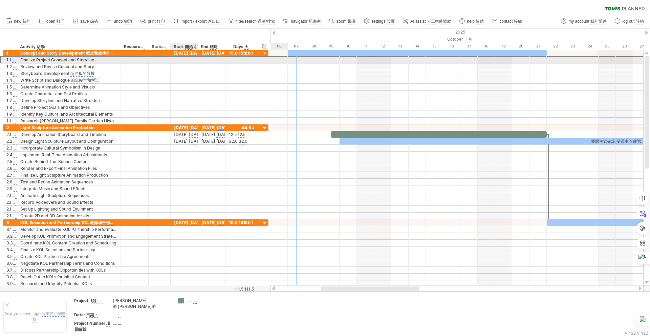
click at [182, 60] on div at bounding box center [184, 60] width 27 height 6
click at [210, 60] on div at bounding box center [211, 60] width 27 height 6
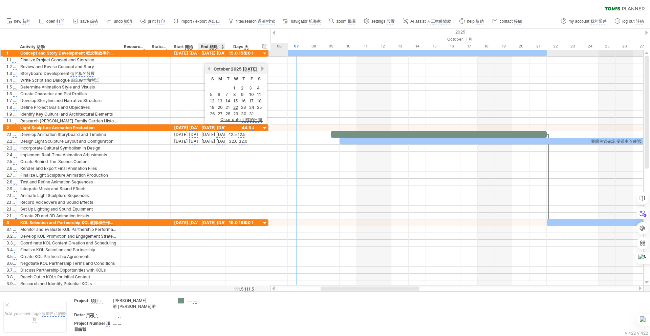
click at [209, 51] on monica-translate-origin-text "[DATE]" at bounding box center [208, 52] width 14 height 5
click at [210, 51] on monica-translate-origin-text "[DATE]" at bounding box center [208, 52] width 14 height 5
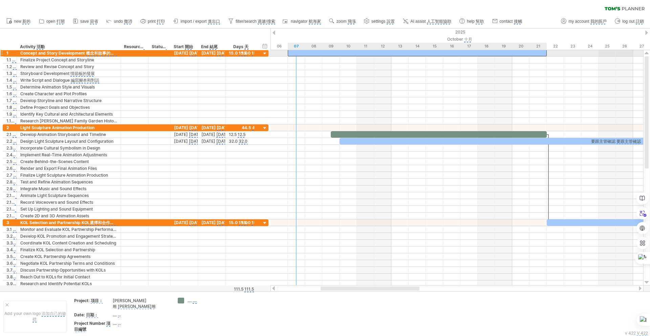
click at [545, 53] on div at bounding box center [417, 53] width 259 height 6
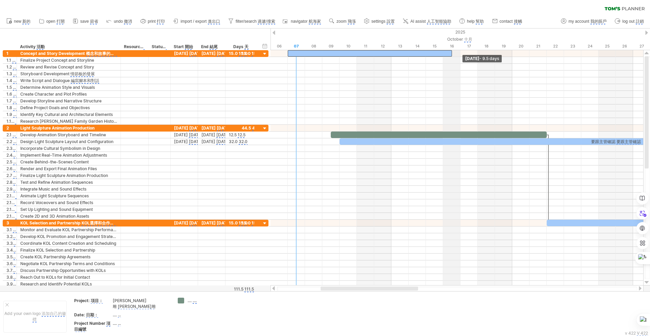
drag, startPoint x: 546, startPoint y: 51, endPoint x: 449, endPoint y: 49, distance: 97.2
click at [449, 49] on div "Trying to reach [DOMAIN_NAME] Connected again... 0% clear filter new 1" at bounding box center [325, 168] width 650 height 336
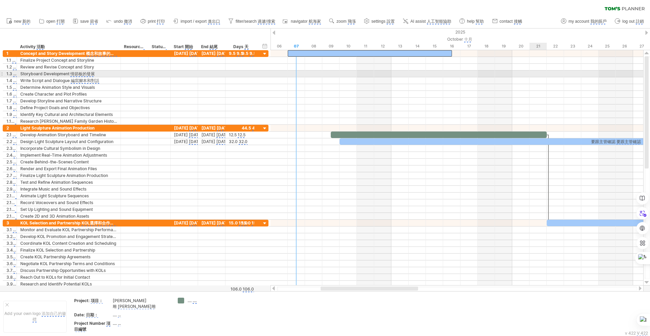
click at [536, 75] on div at bounding box center [457, 73] width 373 height 7
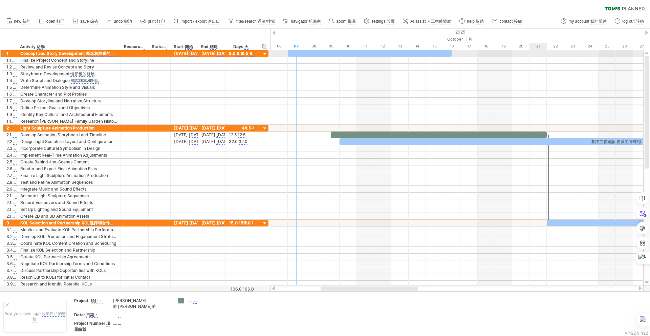
click at [288, 50] on span at bounding box center [288, 50] width 0 height 0
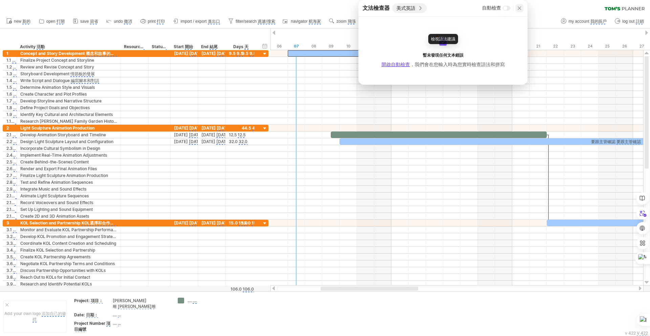
click at [517, 8] on icon at bounding box center [519, 7] width 5 height 5
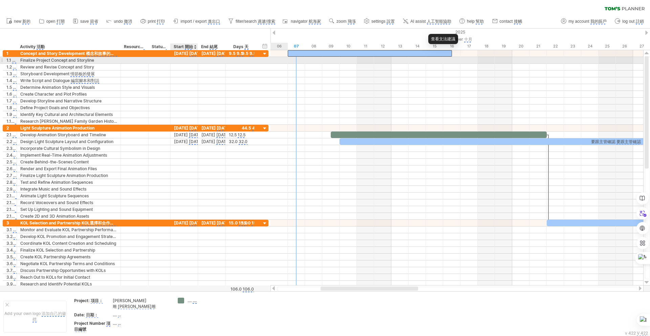
click at [188, 60] on div at bounding box center [184, 60] width 27 height 6
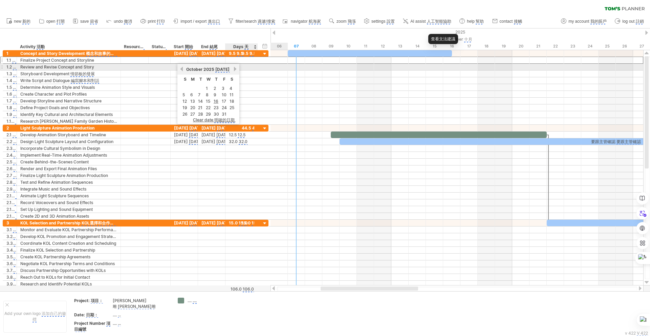
click at [238, 69] on link "next" at bounding box center [235, 68] width 5 height 5
click at [182, 70] on link "previous" at bounding box center [181, 68] width 5 height 5
click at [158, 68] on div at bounding box center [159, 67] width 15 height 6
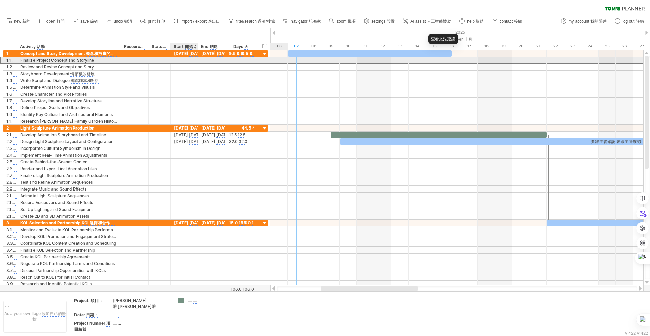
click at [186, 59] on div at bounding box center [184, 60] width 27 height 6
click at [168, 60] on div at bounding box center [160, 60] width 22 height 6
click at [165, 60] on div at bounding box center [159, 60] width 15 height 6
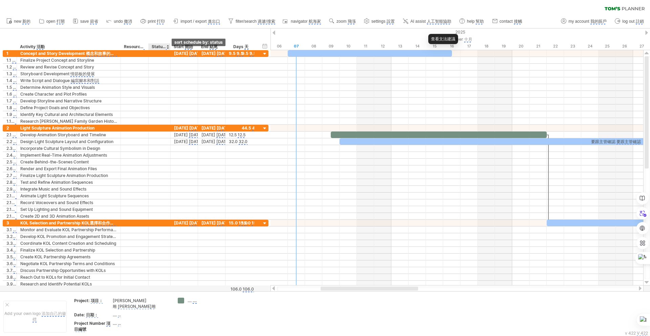
click at [167, 48] on div at bounding box center [167, 46] width 3 height 7
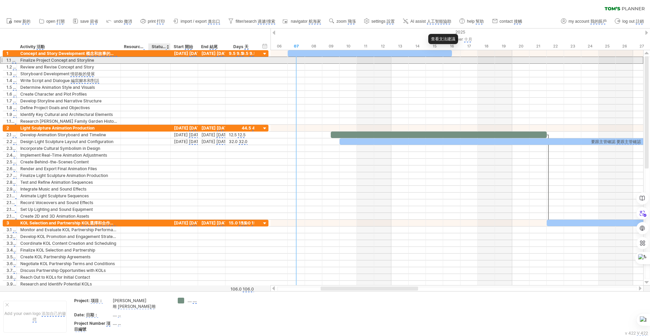
click at [158, 59] on div at bounding box center [159, 60] width 15 height 6
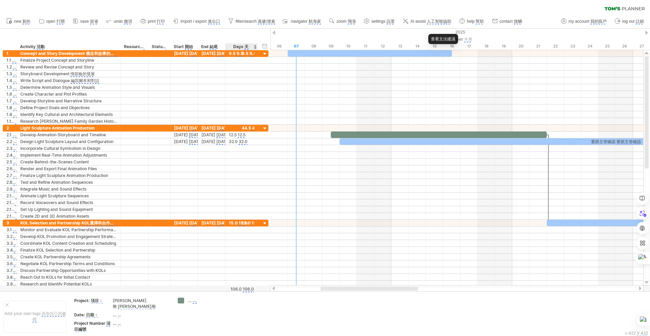
click at [232, 45] on div "Days 天" at bounding box center [241, 46] width 32 height 7
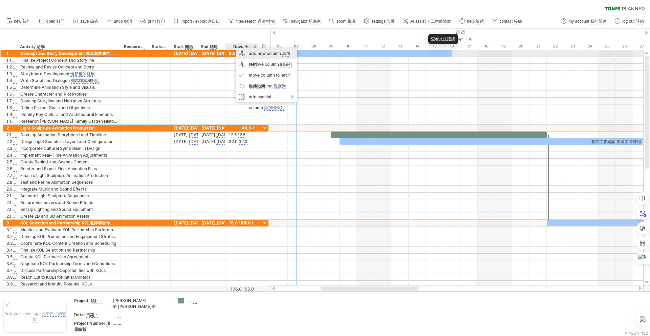
click at [260, 53] on monica-translate-origin-text "add new column" at bounding box center [265, 53] width 32 height 5
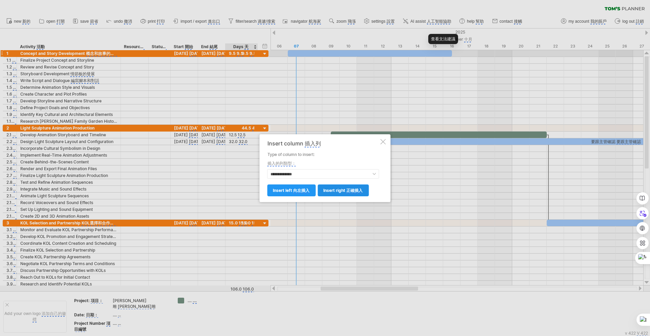
click at [337, 190] on monica-translate-origin-text "insert right" at bounding box center [334, 190] width 22 height 5
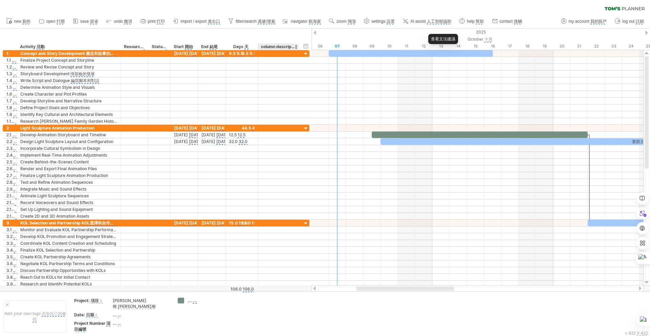
click at [279, 47] on monica-translate-origin-text "column description" at bounding box center [280, 46] width 38 height 5
click at [282, 46] on monica-translate-origin-text "column description" at bounding box center [280, 46] width 38 height 5
click at [283, 46] on monica-translate-origin-text "column description" at bounding box center [280, 46] width 38 height 5
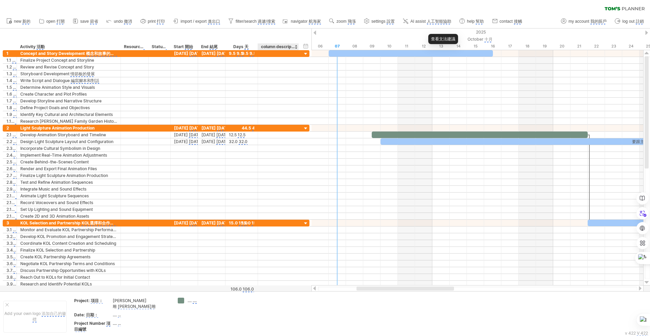
click at [283, 46] on monica-translate-origin-text "column description" at bounding box center [280, 46] width 38 height 5
click at [298, 45] on div at bounding box center [298, 46] width 2 height 7
click at [274, 46] on monica-translate-origin-text "column description" at bounding box center [280, 46] width 38 height 5
drag, startPoint x: 298, startPoint y: 47, endPoint x: 333, endPoint y: 52, distance: 35.2
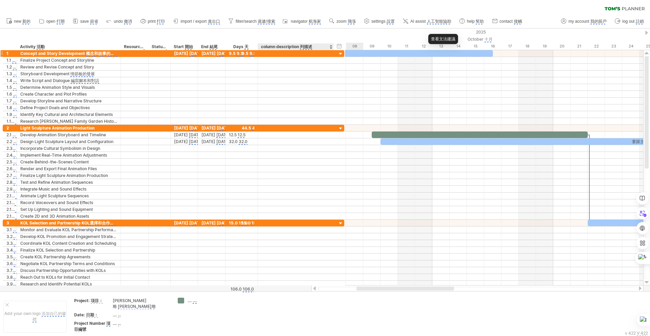
click at [333, 52] on div "Trying to reach [DOMAIN_NAME] Connected again... 0% clear filter new 1" at bounding box center [325, 168] width 650 height 336
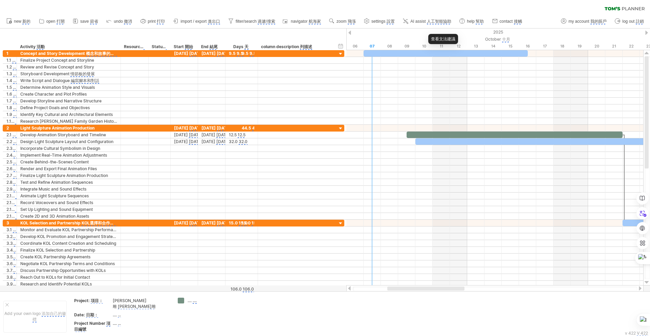
click at [289, 46] on monica-translate-origin-text "column description" at bounding box center [280, 46] width 38 height 5
click at [295, 47] on monica-translate-origin-text "column description" at bounding box center [280, 46] width 38 height 5
click at [306, 47] on monica-translate-translate "列描述" at bounding box center [306, 47] width 12 height 6
click at [308, 45] on monica-translate-translate "列描述" at bounding box center [306, 47] width 12 height 6
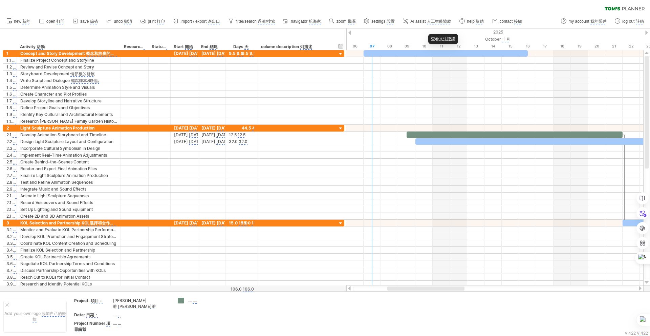
click at [308, 45] on monica-translate-translate "列描述" at bounding box center [306, 47] width 12 height 6
click at [296, 47] on monica-translate-origin-text "column description" at bounding box center [280, 46] width 38 height 5
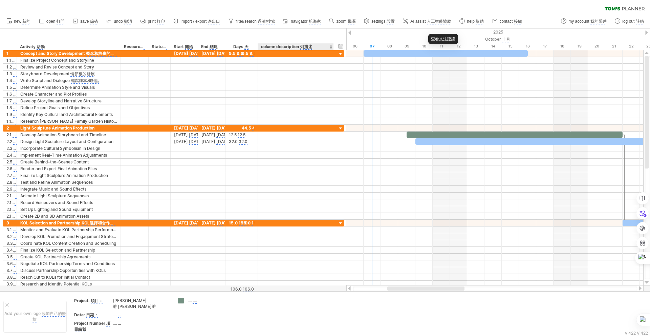
click at [296, 47] on monica-translate-origin-text "column description" at bounding box center [280, 46] width 38 height 5
click at [330, 47] on div at bounding box center [330, 46] width 3 height 7
click at [304, 47] on monica-translate-translate "列描述" at bounding box center [306, 47] width 12 height 6
click at [240, 45] on monica-translate-origin-text "Days" at bounding box center [238, 46] width 10 height 5
click at [239, 47] on monica-translate-origin-text "Days" at bounding box center [238, 46] width 10 height 5
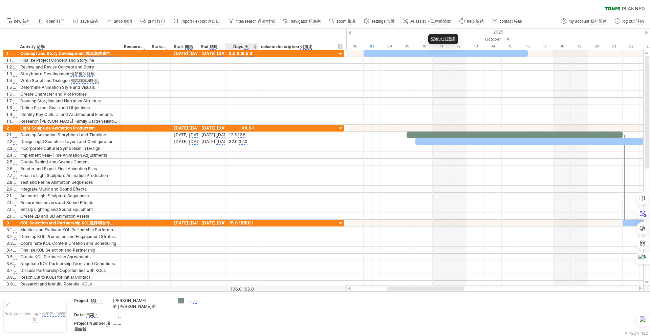
click at [239, 47] on monica-translate-origin-text "Days" at bounding box center [238, 46] width 10 height 5
click at [282, 45] on monica-translate-origin-text "column description" at bounding box center [280, 46] width 38 height 5
click at [301, 47] on monica-translate-translate "列描述" at bounding box center [306, 47] width 12 height 6
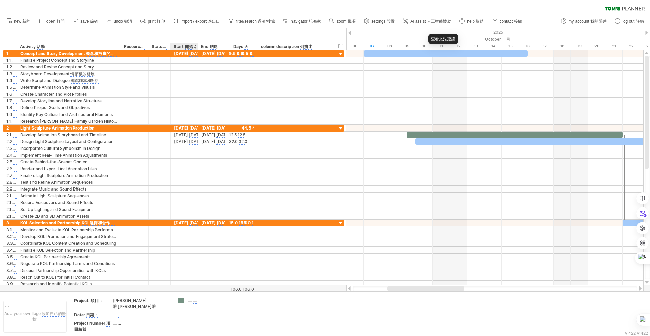
click at [180, 45] on monica-translate-origin-text "Start" at bounding box center [179, 46] width 10 height 5
click at [285, 45] on monica-translate-origin-text "column description" at bounding box center [280, 46] width 38 height 5
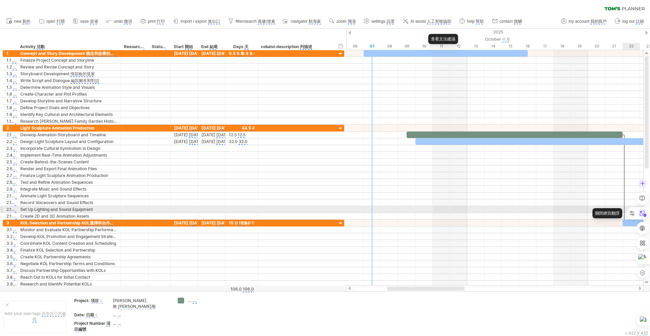
click at [643, 212] on icon at bounding box center [642, 213] width 10 height 10
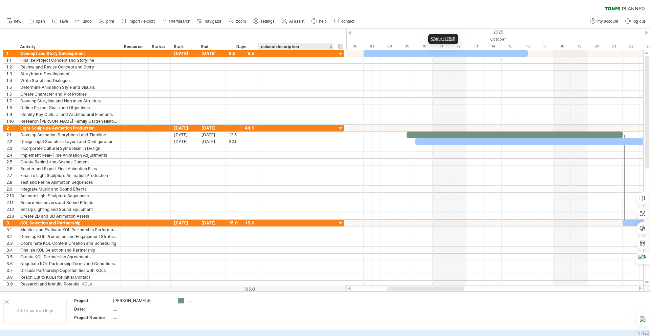
click at [272, 45] on div "column description" at bounding box center [295, 46] width 69 height 7
click at [272, 45] on input "**********" at bounding box center [295, 46] width 69 height 7
click at [293, 47] on input "**********" at bounding box center [295, 46] width 69 height 7
drag, startPoint x: 300, startPoint y: 46, endPoint x: 257, endPoint y: 50, distance: 42.8
click at [258, 47] on div "**********" at bounding box center [296, 46] width 76 height 7
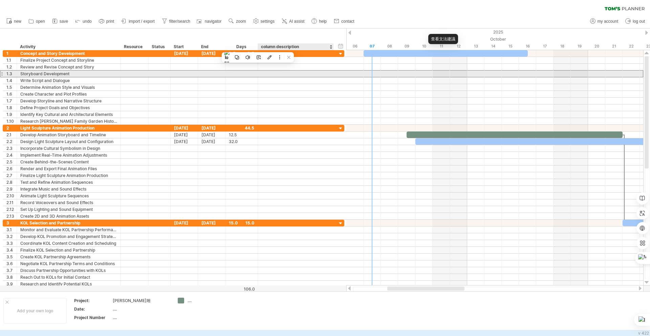
click at [301, 77] on div "**********" at bounding box center [174, 73] width 342 height 7
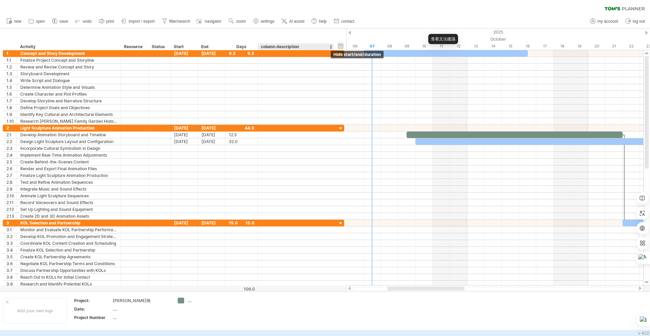
click at [341, 47] on div "hide start/end/duration show start/end/duration" at bounding box center [341, 45] width 6 height 7
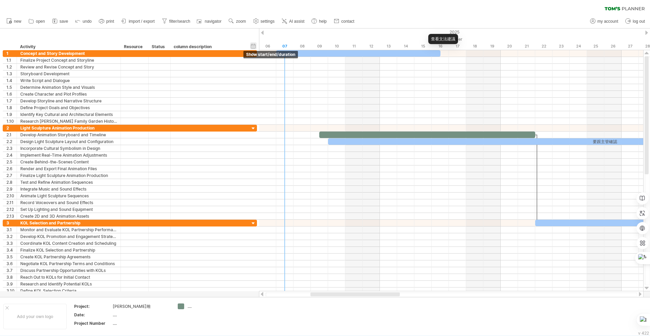
click at [253, 46] on div "hide start/end/duration show start/end/duration" at bounding box center [253, 45] width 6 height 7
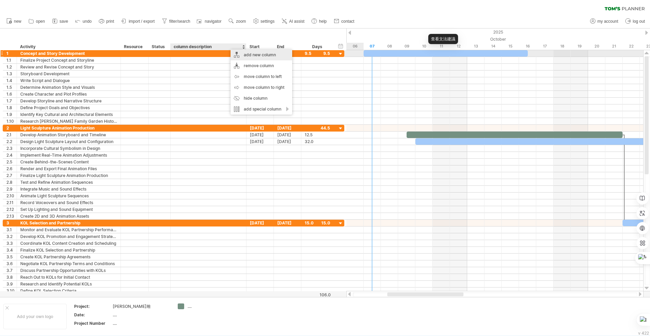
click at [251, 55] on div "add new column" at bounding box center [262, 54] width 62 height 11
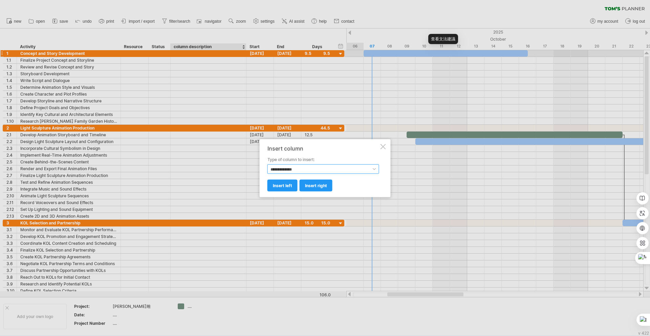
click at [305, 169] on select "**********" at bounding box center [323, 168] width 112 height 9
select select "******"
click at [267, 164] on select "**********" at bounding box center [323, 168] width 112 height 9
click at [311, 185] on span "insert right" at bounding box center [316, 185] width 22 height 5
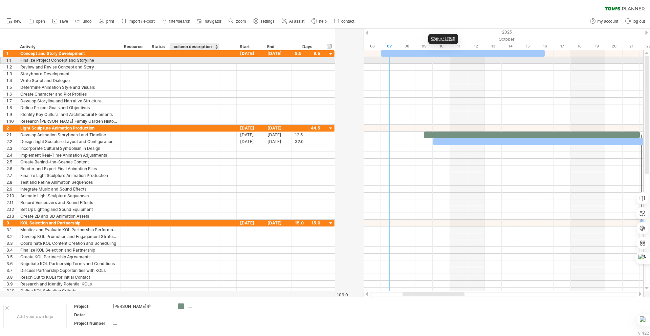
drag, startPoint x: 245, startPoint y: 62, endPoint x: 218, endPoint y: 62, distance: 27.1
click at [218, 62] on div at bounding box center [218, 60] width 3 height 7
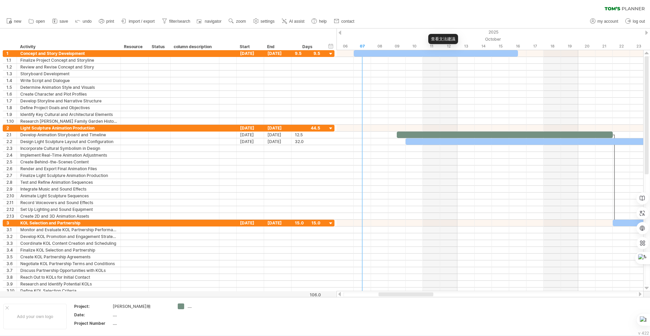
click at [210, 45] on div "column description" at bounding box center [195, 46] width 42 height 7
click at [226, 56] on div "add new column" at bounding box center [240, 55] width 62 height 11
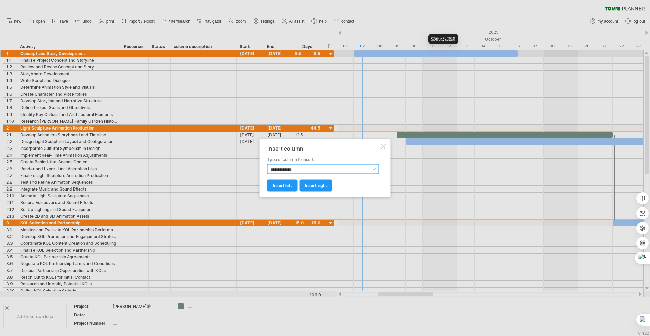
click at [302, 167] on select "**********" at bounding box center [323, 168] width 112 height 9
select select "******"
click at [267, 164] on select "**********" at bounding box center [323, 168] width 112 height 9
click at [319, 186] on span "insert right" at bounding box center [316, 185] width 22 height 5
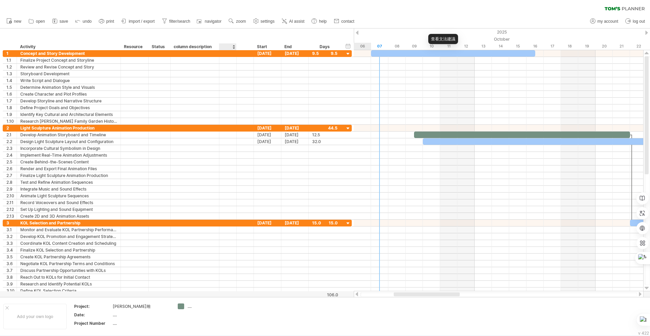
click at [234, 47] on div at bounding box center [233, 46] width 3 height 7
click at [229, 48] on div at bounding box center [227, 46] width 10 height 7
click at [224, 47] on input "text" at bounding box center [227, 46] width 10 height 7
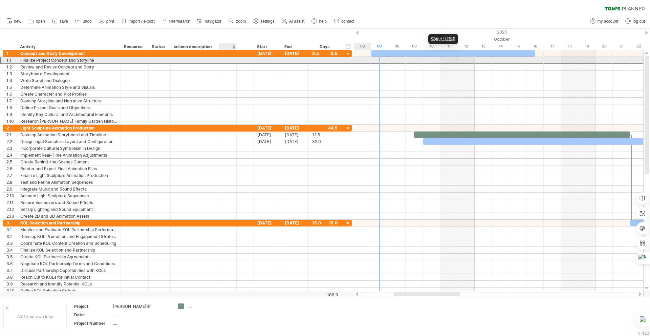
click at [225, 60] on div at bounding box center [227, 60] width 7 height 6
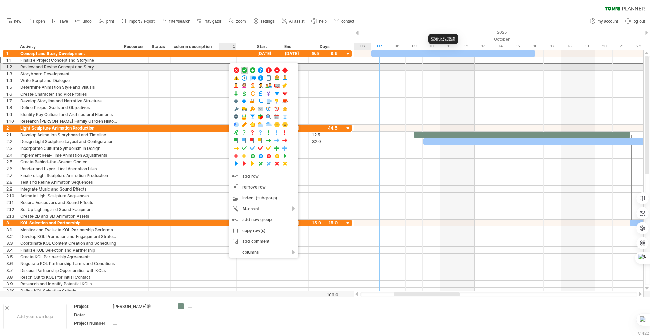
click at [244, 69] on span at bounding box center [244, 70] width 7 height 6
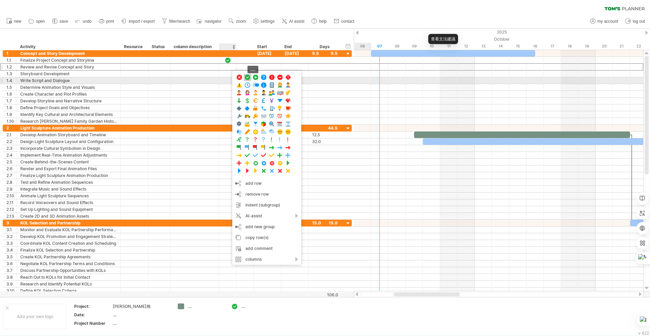
click at [248, 78] on span at bounding box center [247, 77] width 7 height 6
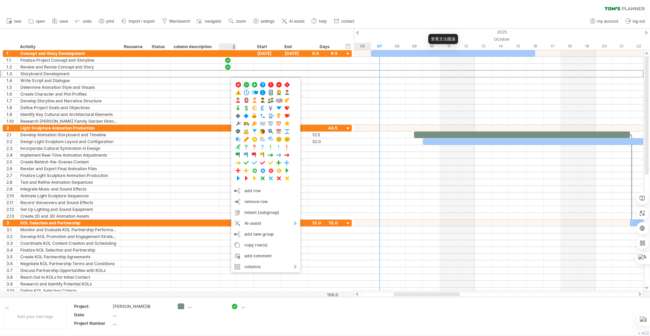
click at [224, 46] on div at bounding box center [227, 46] width 10 height 7
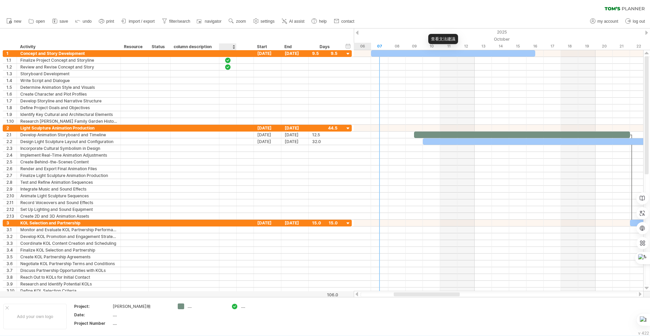
click at [224, 46] on input "text" at bounding box center [227, 46] width 10 height 7
type input "**"
type input "****"
click at [242, 47] on div at bounding box center [245, 46] width 10 height 7
type input "*"
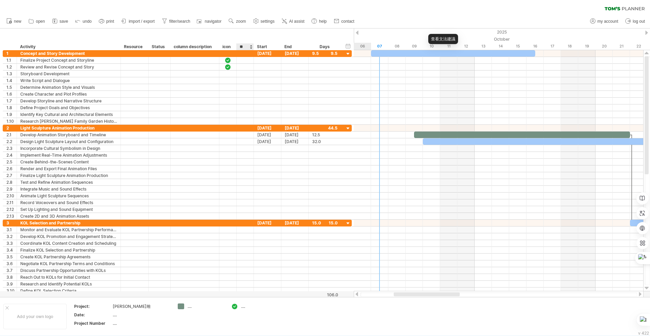
type input "**"
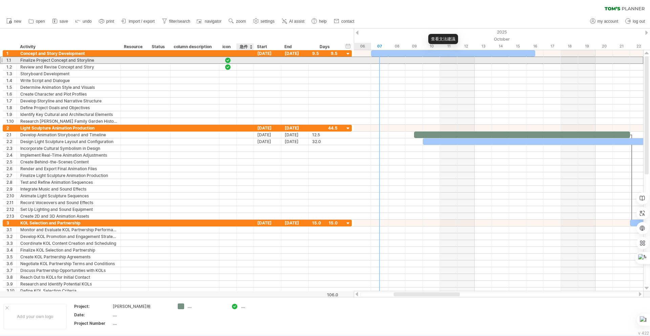
click at [244, 57] on div at bounding box center [245, 60] width 17 height 6
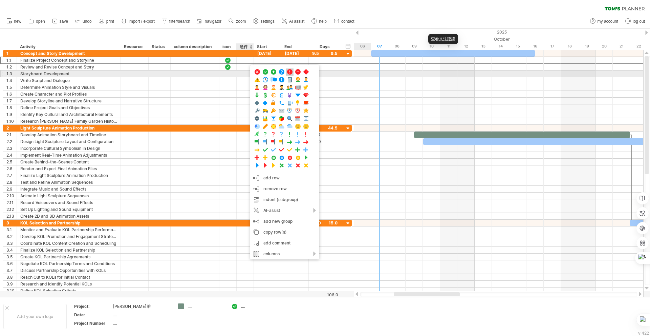
click at [289, 72] on span at bounding box center [289, 72] width 7 height 6
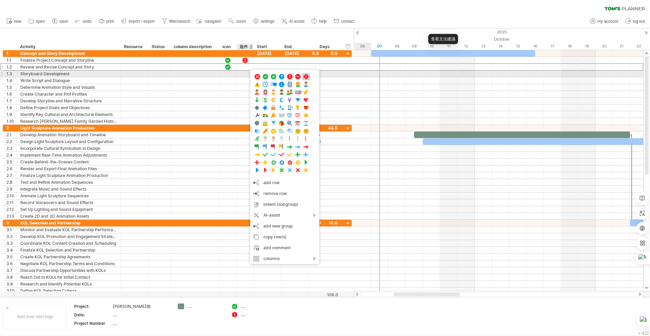
click at [307, 76] on span at bounding box center [306, 76] width 7 height 6
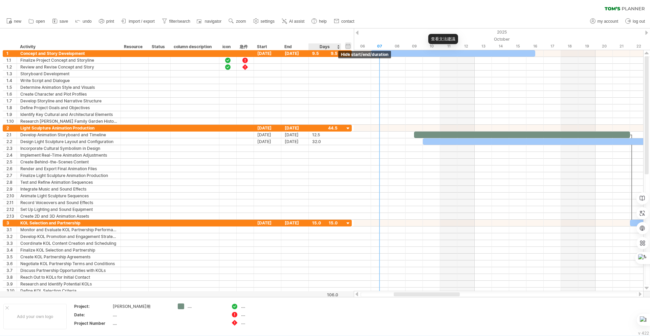
click at [347, 44] on div "hide start/end/duration show start/end/duration" at bounding box center [348, 45] width 6 height 7
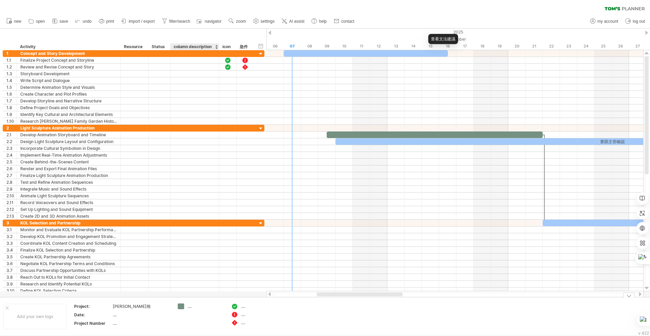
click at [188, 307] on div "...." at bounding box center [206, 306] width 37 height 6
type input "***"
click at [179, 322] on td "動畫部" at bounding box center [200, 316] width 53 height 26
click at [206, 20] on span "navigator" at bounding box center [213, 21] width 17 height 5
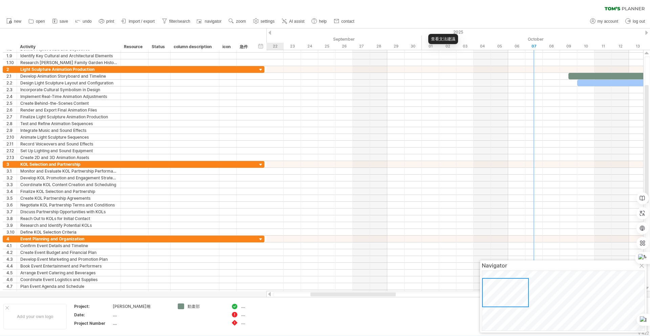
drag, startPoint x: 549, startPoint y: 295, endPoint x: 499, endPoint y: 297, distance: 49.5
click at [499, 297] on div at bounding box center [505, 292] width 47 height 29
